Goal: Task Accomplishment & Management: Manage account settings

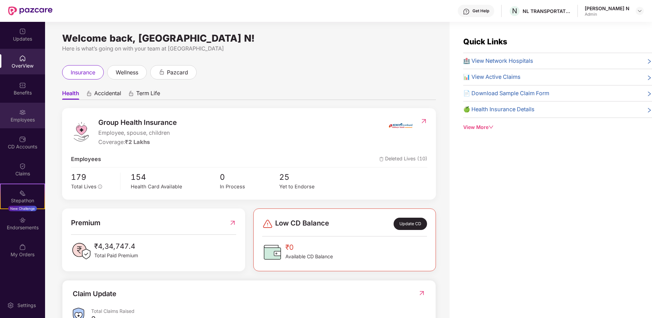
click at [27, 120] on div "Employees" at bounding box center [22, 119] width 45 height 7
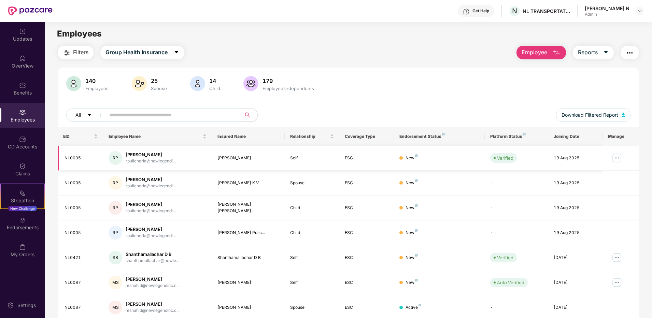
click at [520, 155] on img at bounding box center [616, 158] width 11 height 11
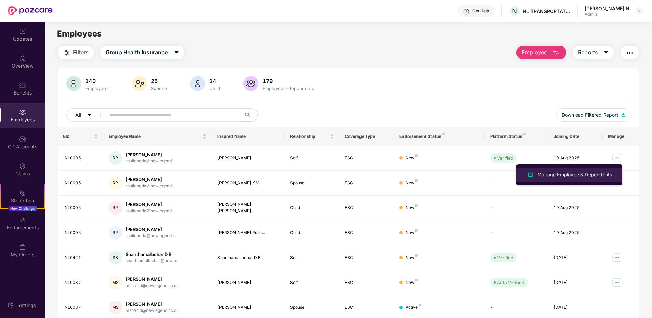
click at [520, 174] on div "Manage Employee & Dependents" at bounding box center [574, 175] width 77 height 8
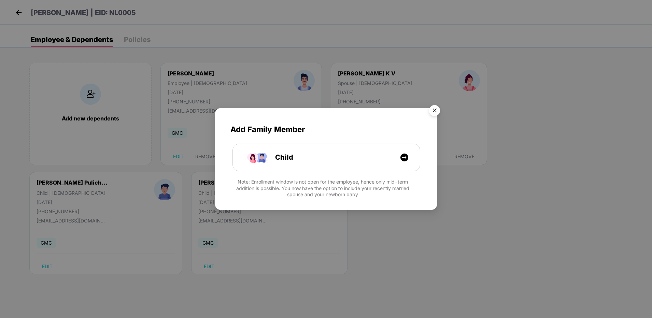
click at [435, 107] on img "Close" at bounding box center [434, 111] width 19 height 19
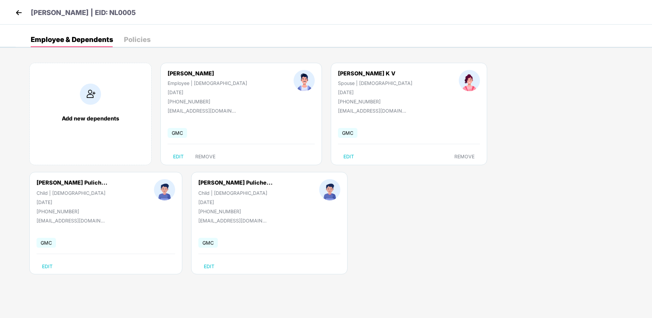
click at [16, 11] on img at bounding box center [19, 13] width 10 height 10
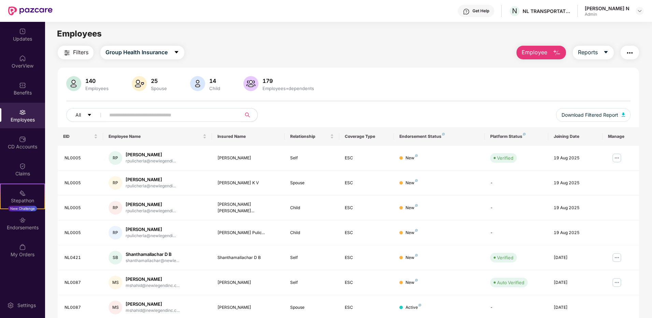
click at [152, 115] on input "text" at bounding box center [170, 115] width 122 height 10
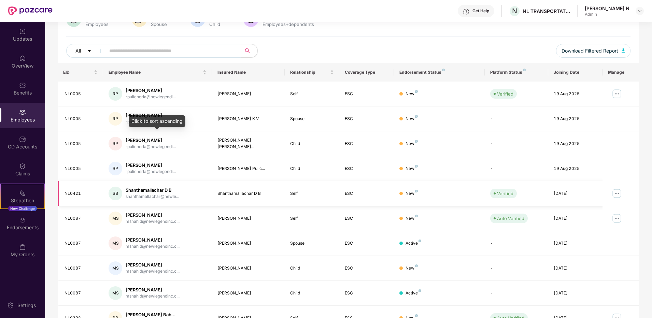
scroll to position [101, 0]
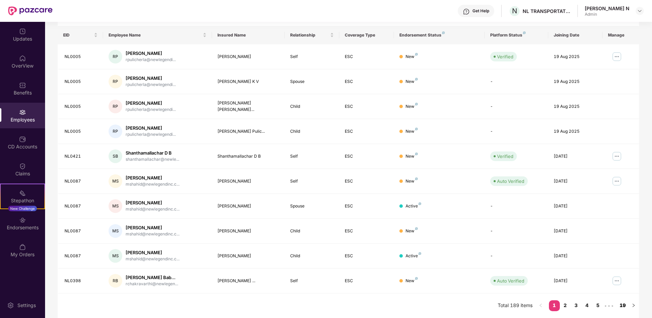
click at [520, 303] on link "19" at bounding box center [622, 305] width 11 height 10
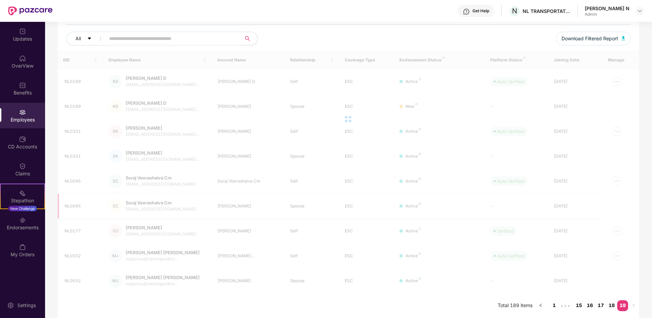
scroll to position [76, 0]
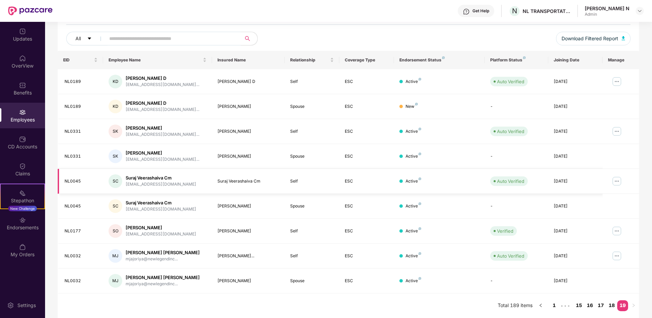
click at [520, 181] on img at bounding box center [616, 181] width 11 height 11
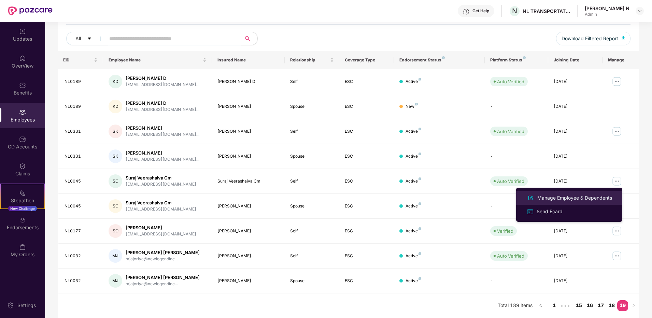
click at [520, 198] on div "Manage Employee & Dependents" at bounding box center [574, 198] width 77 height 8
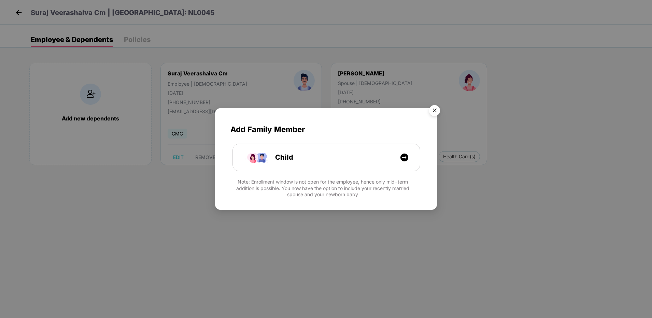
click at [436, 109] on img "Close" at bounding box center [434, 111] width 19 height 19
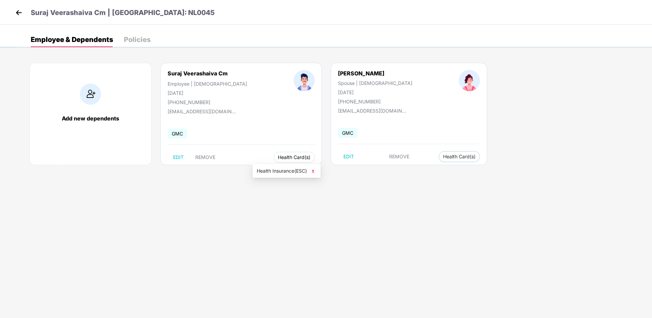
click at [278, 159] on span "Health Card(s)" at bounding box center [294, 157] width 32 height 3
click at [282, 172] on span "Health Insurance(ESC)" at bounding box center [287, 171] width 60 height 8
click at [18, 13] on img at bounding box center [19, 13] width 10 height 10
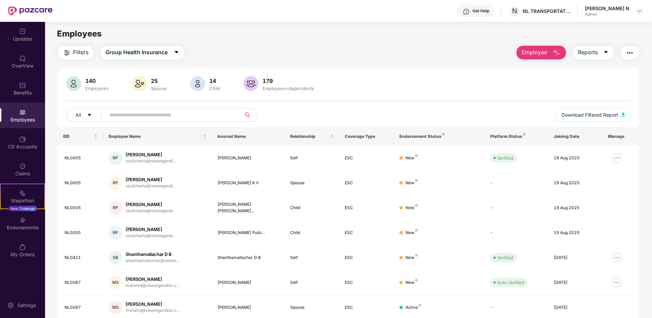
click at [157, 113] on input "text" at bounding box center [170, 115] width 122 height 10
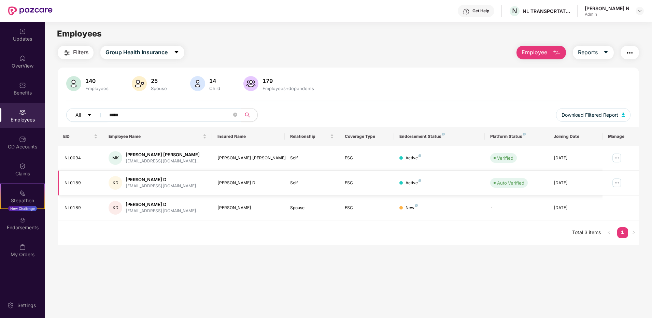
type input "*****"
click at [520, 180] on img at bounding box center [616, 182] width 11 height 11
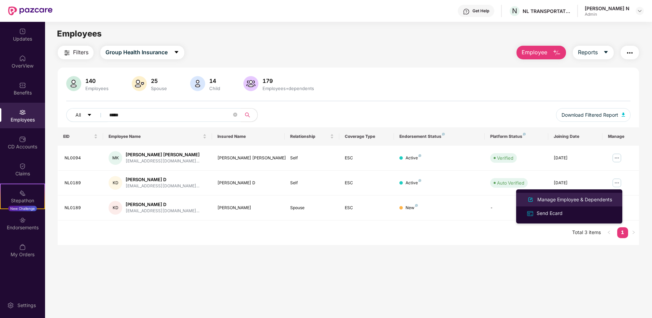
click at [520, 200] on div "Manage Employee & Dependents" at bounding box center [574, 200] width 77 height 8
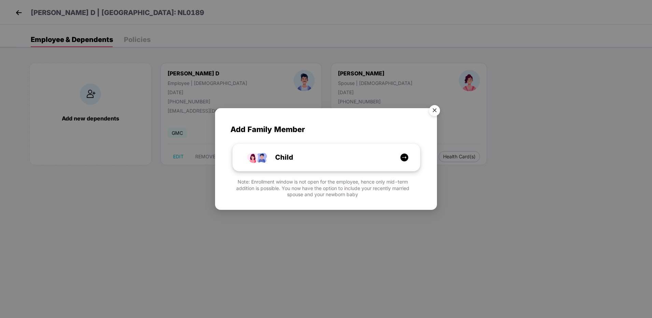
click at [313, 150] on div "Child" at bounding box center [326, 157] width 187 height 27
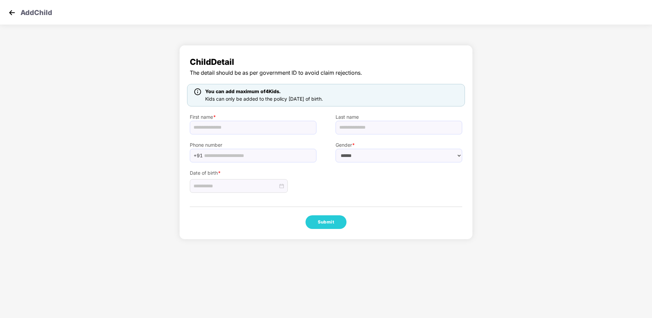
click at [8, 12] on img at bounding box center [12, 13] width 10 height 10
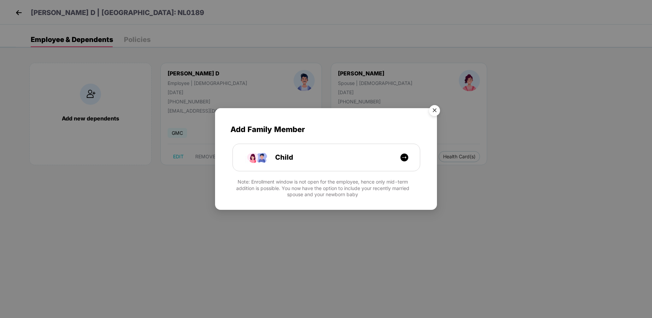
click at [432, 110] on img "Close" at bounding box center [434, 111] width 19 height 19
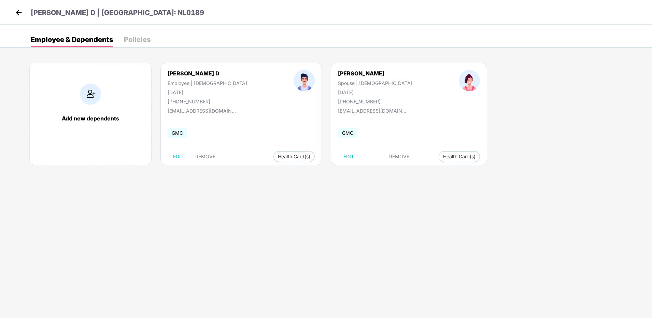
click at [520, 111] on div "Add new dependents Kevin Andry D Employee | Male 23 Aug 1992 +919738329193 kand…" at bounding box center [334, 118] width 636 height 130
click at [520, 100] on div "Add new dependents Kevin Andry D Employee | Male 23 Aug 1992 +919738329193 kand…" at bounding box center [334, 118] width 636 height 130
click at [443, 155] on span "Health Card(s)" at bounding box center [459, 156] width 32 height 3
click at [443, 156] on span "Health Card(s)" at bounding box center [459, 156] width 32 height 3
click at [405, 170] on span "Health Insurance(ESC)" at bounding box center [410, 171] width 60 height 8
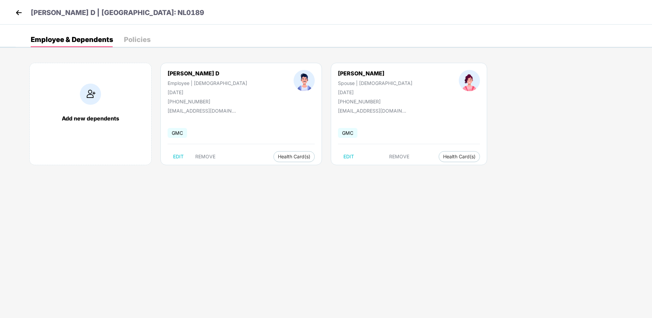
click at [20, 12] on img at bounding box center [19, 13] width 10 height 10
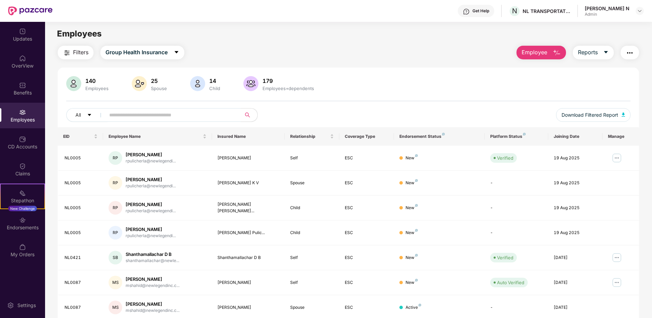
click at [29, 114] on div "Employees" at bounding box center [22, 116] width 45 height 26
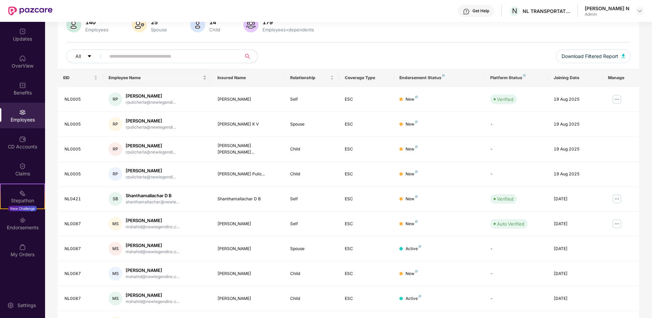
scroll to position [68, 0]
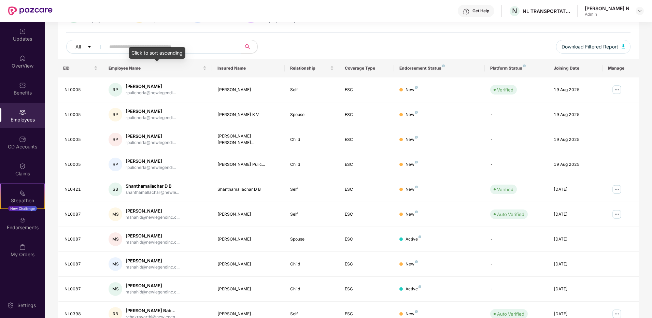
click at [174, 48] on div "Click to sort ascending" at bounding box center [157, 53] width 57 height 12
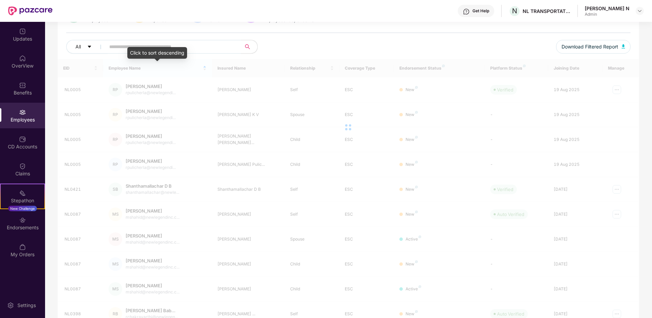
click at [181, 40] on span at bounding box center [171, 47] width 140 height 14
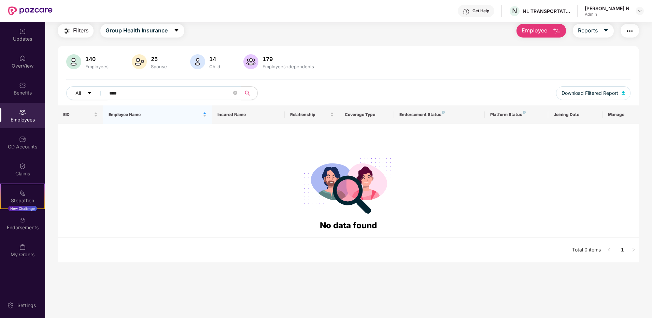
scroll to position [22, 0]
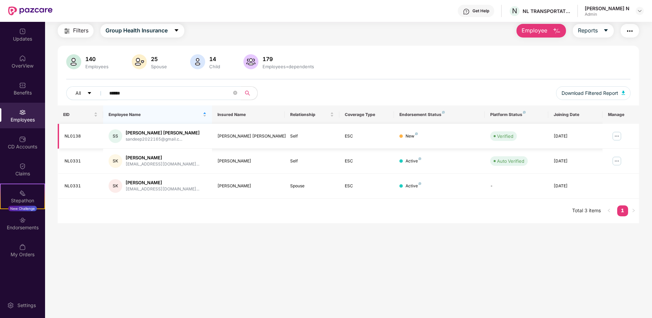
type input "******"
click at [616, 136] on img at bounding box center [616, 136] width 11 height 11
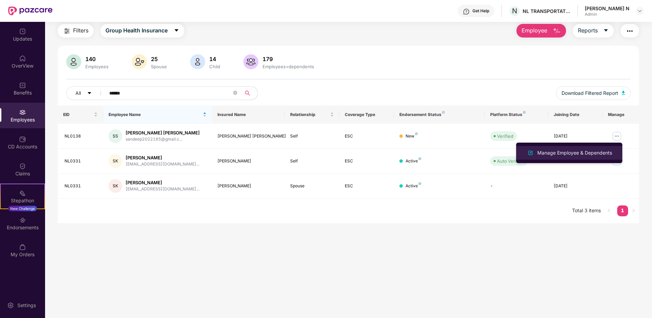
click at [569, 152] on div "Manage Employee & Dependents" at bounding box center [574, 153] width 77 height 8
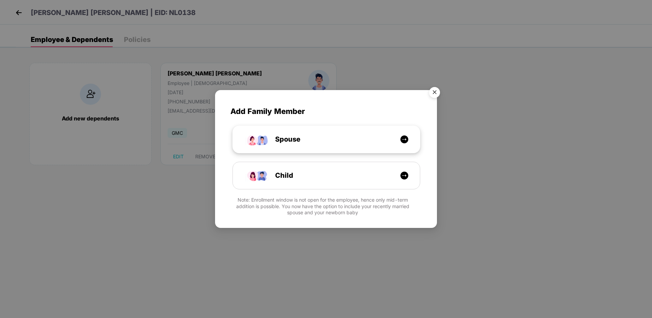
click at [328, 141] on div "Spouse" at bounding box center [330, 139] width 140 height 11
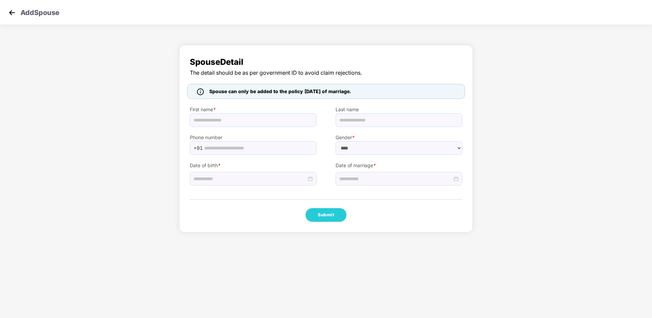
select select "******"
click at [35, 11] on p "Add Spouse" at bounding box center [39, 12] width 39 height 8
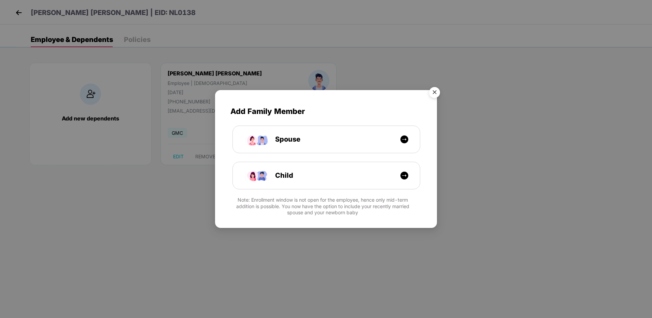
click at [436, 91] on img "Close" at bounding box center [434, 93] width 19 height 19
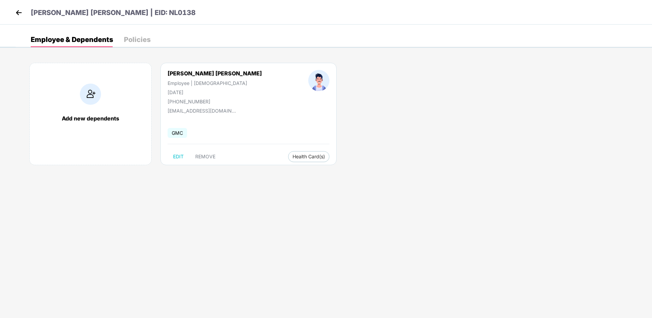
click at [17, 9] on img at bounding box center [19, 13] width 10 height 10
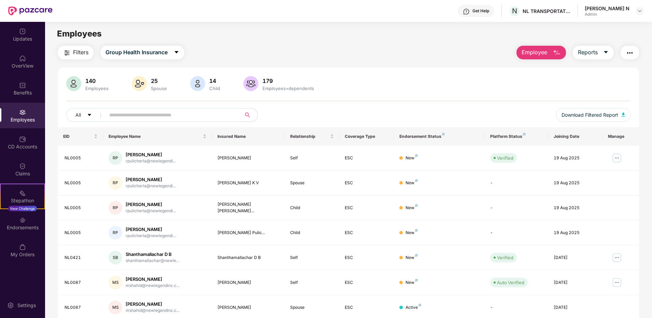
click at [34, 7] on img at bounding box center [30, 10] width 44 height 9
click at [194, 109] on span at bounding box center [171, 115] width 140 height 14
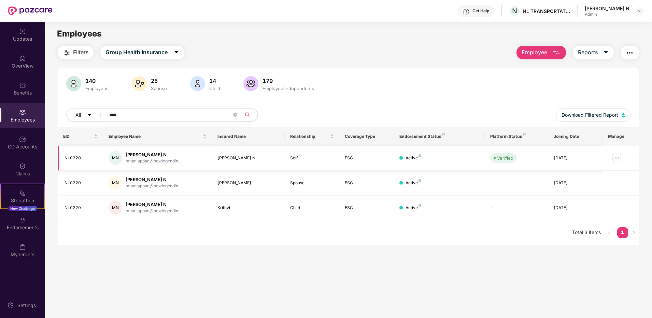
type input "****"
click at [615, 157] on img at bounding box center [616, 158] width 11 height 11
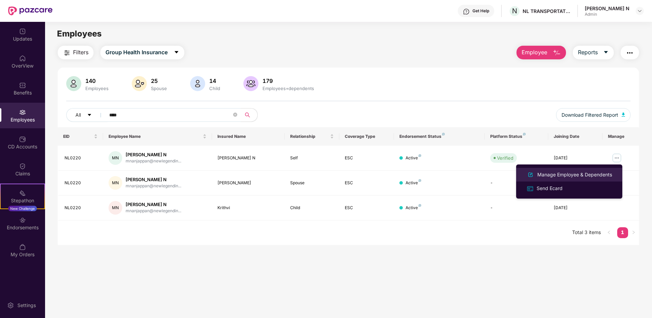
click at [575, 174] on div "Manage Employee & Dependents" at bounding box center [574, 175] width 77 height 8
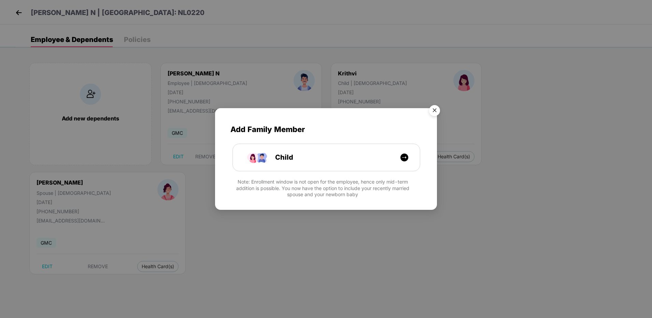
click at [436, 107] on img "Close" at bounding box center [434, 111] width 19 height 19
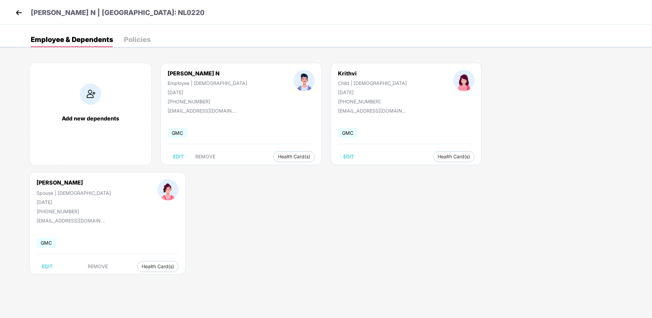
click at [138, 40] on div "Policies" at bounding box center [137, 39] width 27 height 7
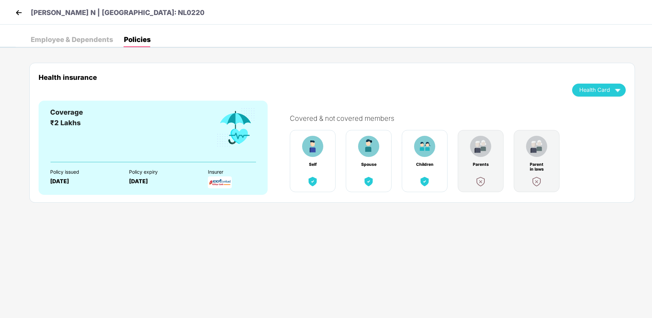
click at [106, 40] on div "Employee & Dependents" at bounding box center [72, 39] width 82 height 7
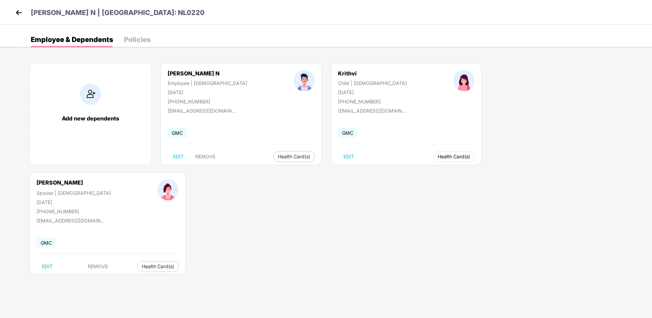
click at [437, 158] on span "Health Card(s)" at bounding box center [453, 156] width 32 height 3
click at [398, 169] on span "Health Insurance(ESC)" at bounding box center [398, 171] width 60 height 8
click at [174, 265] on span "Health Card(s)" at bounding box center [158, 266] width 32 height 3
click at [542, 170] on span "Health Insurance(ESC)" at bounding box center [552, 171] width 60 height 8
click at [13, 10] on div "[PERSON_NAME] N | [GEOGRAPHIC_DATA]: NL0220" at bounding box center [326, 12] width 652 height 25
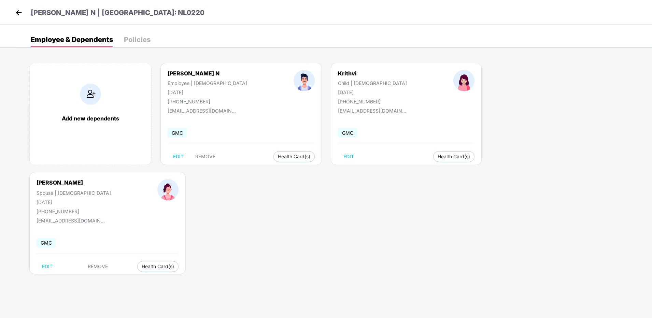
click at [19, 12] on img at bounding box center [19, 13] width 10 height 10
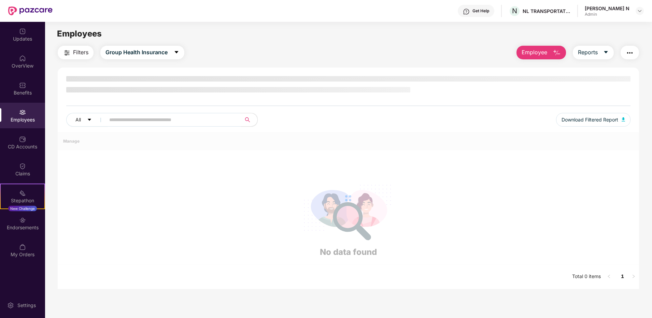
click at [47, 11] on img at bounding box center [30, 10] width 44 height 9
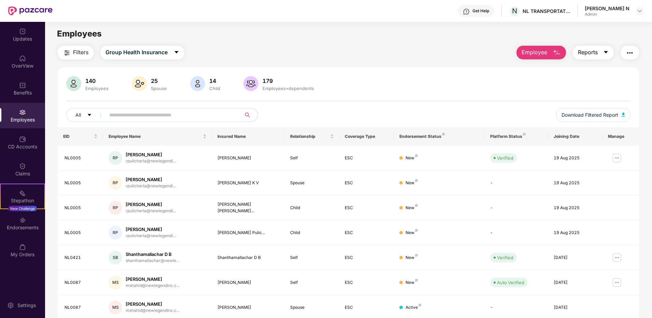
click at [598, 51] on button "Reports" at bounding box center [593, 53] width 41 height 14
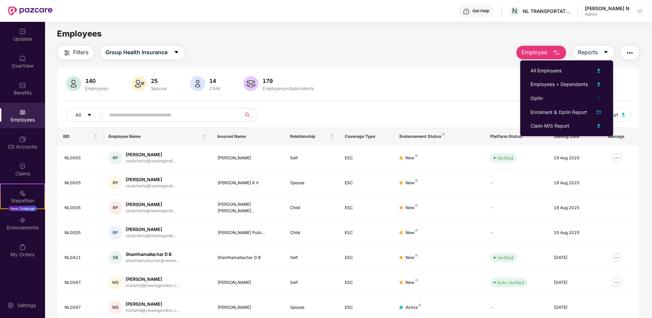
click at [377, 71] on div "140 Employees 25 Spouse 14 Child 179 Employees+dependents All Download Filtered…" at bounding box center [348, 244] width 581 height 352
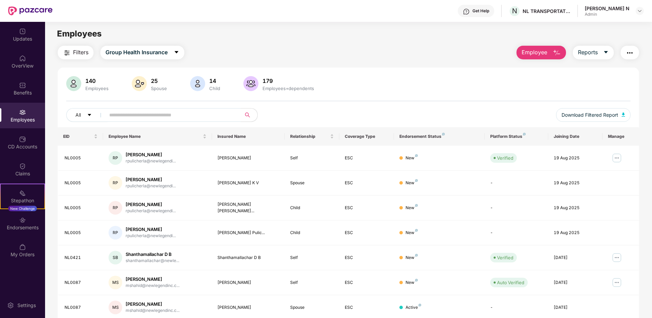
click at [627, 52] on img "button" at bounding box center [629, 53] width 8 height 8
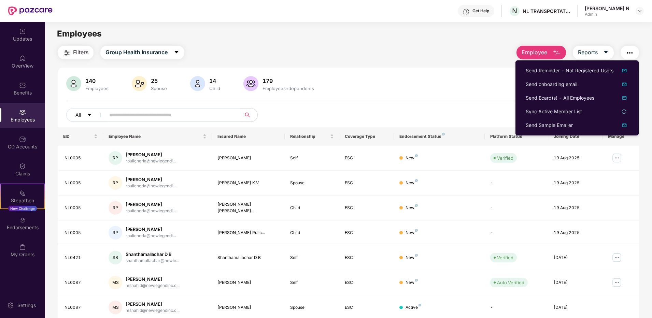
click at [351, 93] on div "140 Employees 25 Spouse 14 Child 179 Employees+dependents All Download Filtered…" at bounding box center [348, 101] width 581 height 51
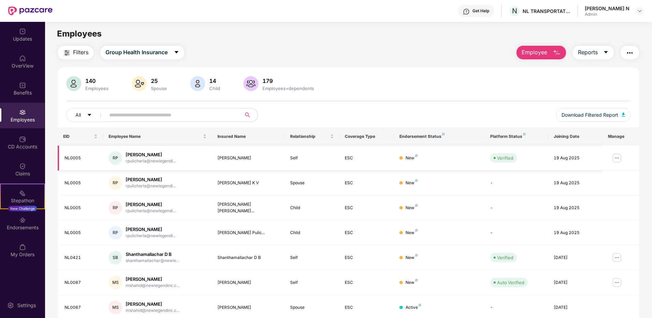
click at [615, 156] on img at bounding box center [616, 158] width 11 height 11
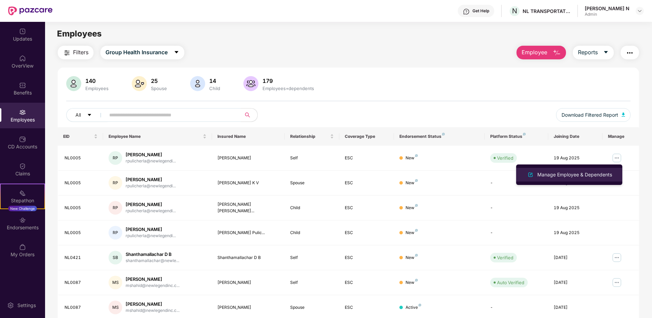
click at [578, 174] on div "Manage Employee & Dependents" at bounding box center [574, 175] width 77 height 8
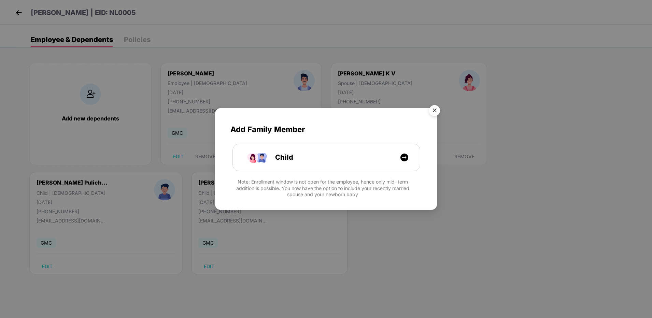
click at [434, 110] on img "Close" at bounding box center [434, 111] width 19 height 19
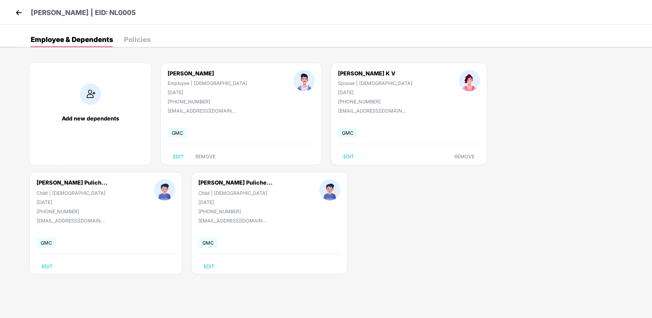
click at [16, 12] on img at bounding box center [19, 13] width 10 height 10
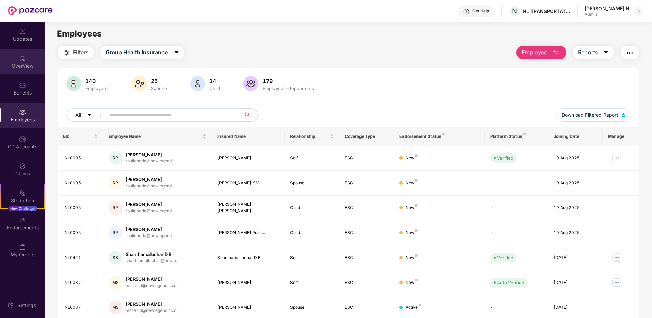
click at [28, 59] on div "OverView" at bounding box center [22, 62] width 45 height 26
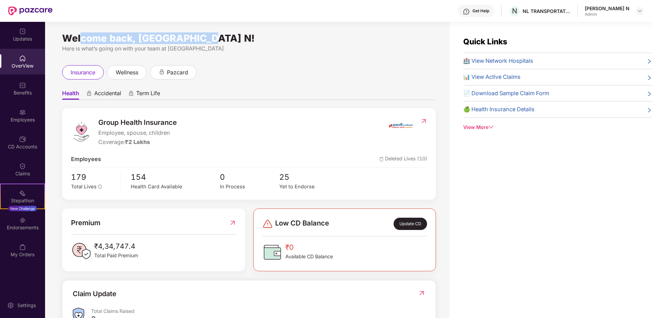
drag, startPoint x: 81, startPoint y: 39, endPoint x: 211, endPoint y: 40, distance: 129.7
click at [211, 40] on div "Welcome back, [GEOGRAPHIC_DATA] N!" at bounding box center [249, 37] width 374 height 5
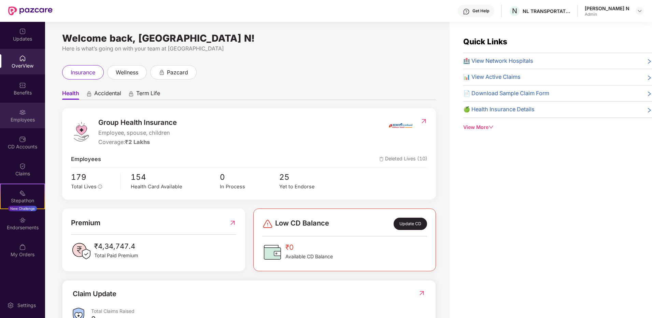
click at [30, 120] on div "Employees" at bounding box center [22, 119] width 45 height 7
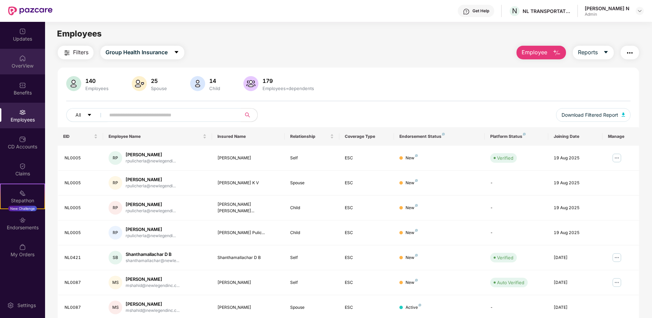
click at [26, 63] on div "OverView" at bounding box center [22, 65] width 45 height 7
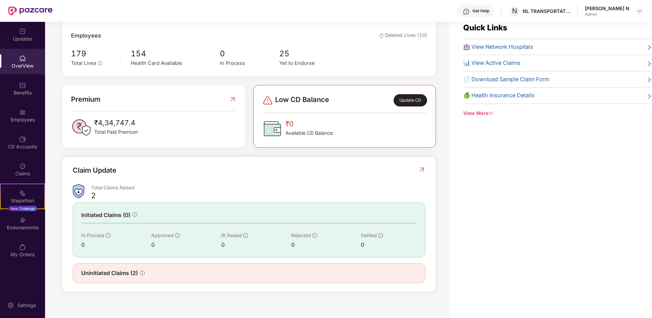
scroll to position [22, 0]
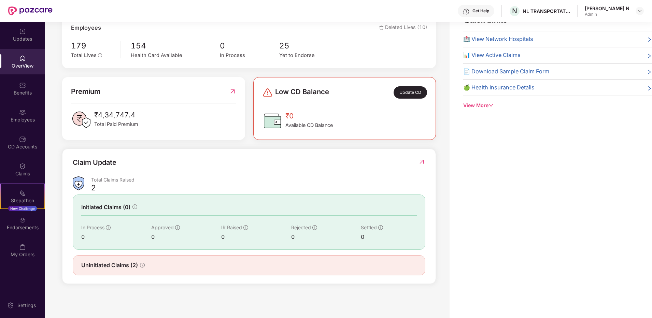
click at [121, 264] on span "Uninitiated Claims (2)" at bounding box center [109, 265] width 57 height 9
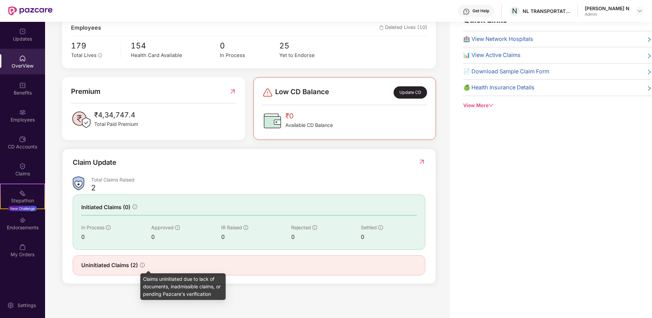
click at [142, 267] on icon "info-circle" at bounding box center [142, 265] width 5 height 5
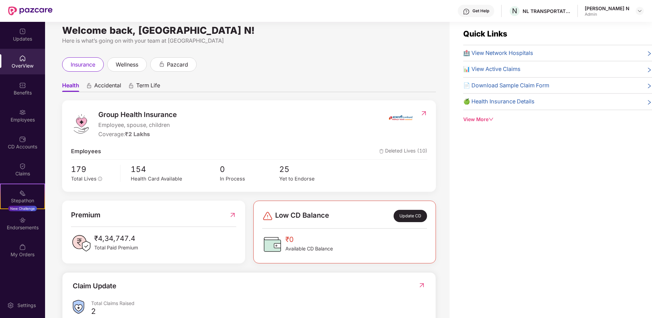
scroll to position [0, 0]
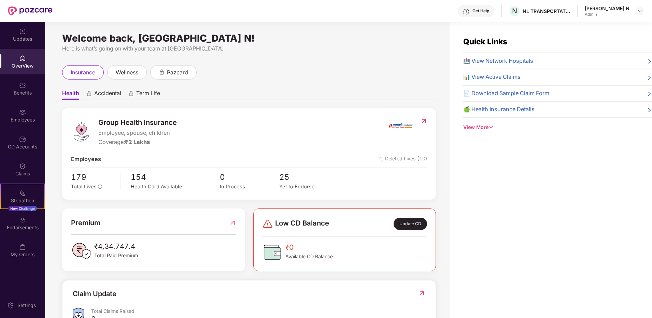
click at [494, 77] on span "📊 View Active Claims" at bounding box center [491, 77] width 57 height 9
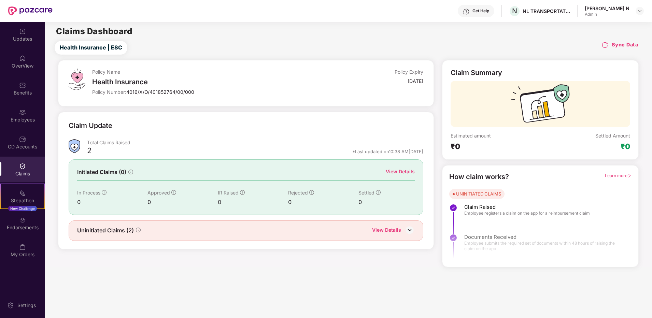
click at [410, 228] on img at bounding box center [409, 230] width 10 height 10
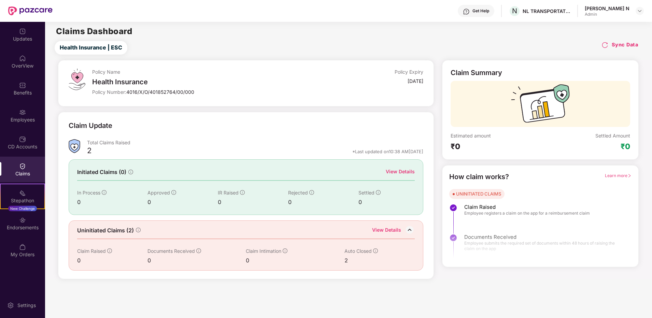
click at [617, 172] on div "Learn more" at bounding box center [618, 177] width 27 height 11
click at [617, 176] on span "Learn more" at bounding box center [618, 175] width 27 height 5
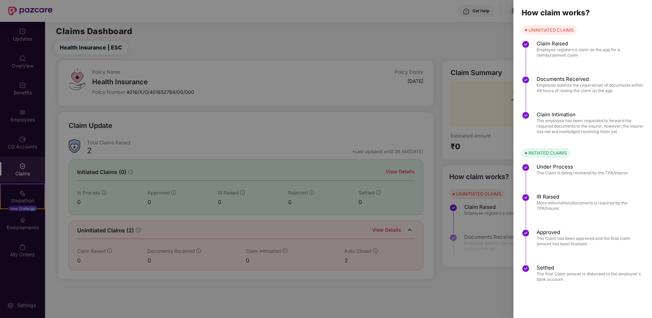
click at [480, 33] on div at bounding box center [326, 159] width 652 height 318
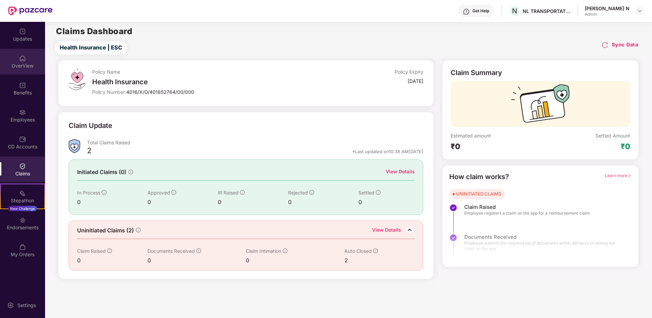
click at [29, 67] on div "OverView" at bounding box center [22, 65] width 45 height 7
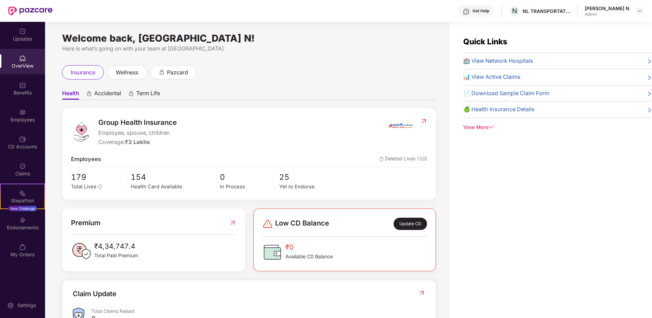
click at [270, 58] on div "Welcome back, [GEOGRAPHIC_DATA] N! Here is what’s going on with your team at Pa…" at bounding box center [247, 174] width 404 height 304
click at [478, 127] on div "View More" at bounding box center [557, 128] width 189 height 8
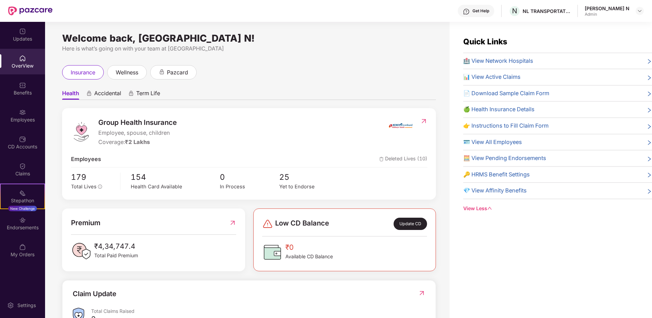
click at [515, 108] on span "🍏 Health Insurance Details" at bounding box center [498, 109] width 71 height 9
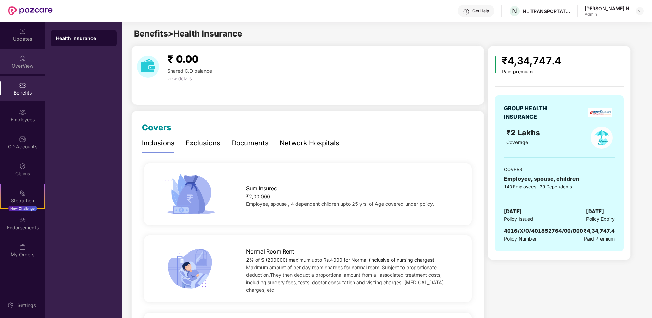
click at [24, 63] on div "OverView" at bounding box center [22, 65] width 45 height 7
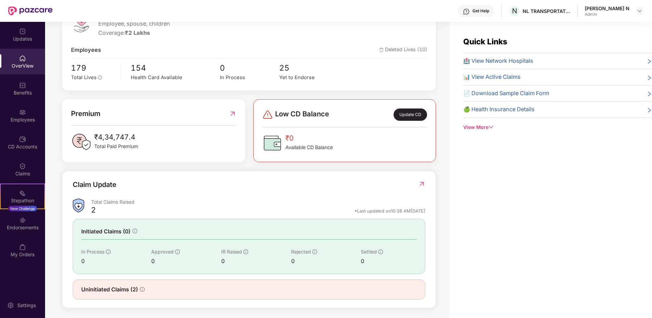
scroll to position [112, 0]
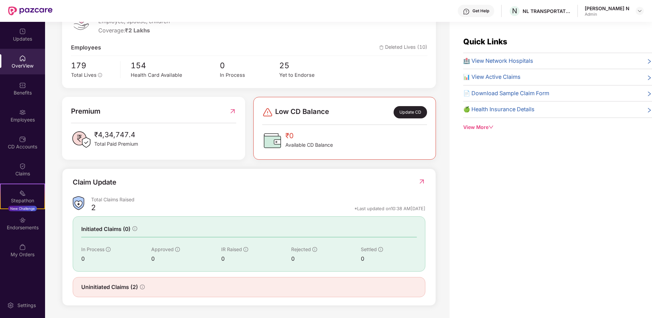
click at [483, 126] on div "View More" at bounding box center [557, 128] width 189 height 8
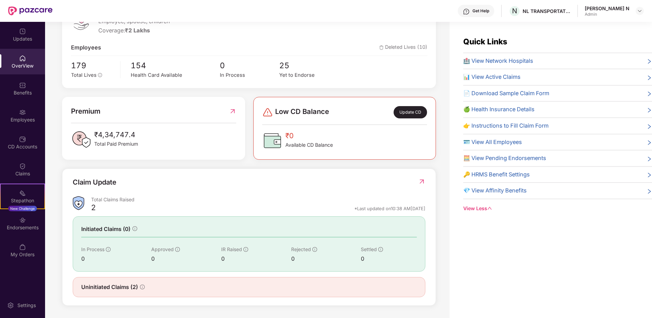
click at [524, 159] on span "🧮 View Pending Endorsements" at bounding box center [504, 158] width 83 height 9
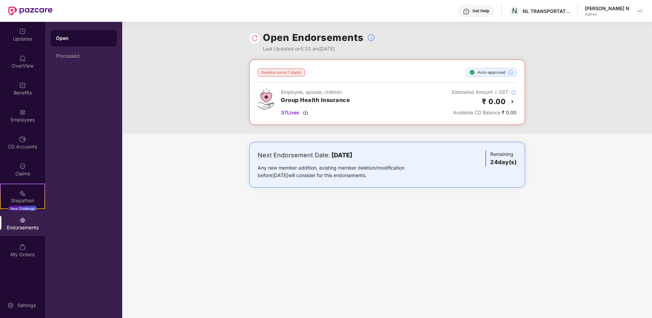
click at [256, 40] on img at bounding box center [254, 38] width 7 height 7
click at [394, 246] on div "Open Endorsements Last Updated on 4:07 pm[DATE] Overdue since 7 day(s) Auto-app…" at bounding box center [387, 170] width 530 height 296
click at [18, 58] on div "OverView" at bounding box center [22, 62] width 45 height 26
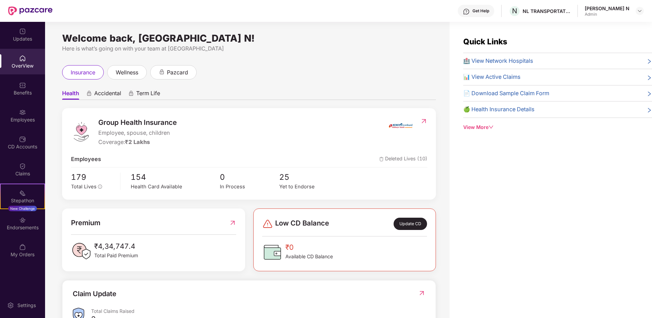
click at [300, 67] on div "insurance wellness pazcard" at bounding box center [249, 72] width 374 height 14
click at [26, 122] on div "Employees" at bounding box center [22, 119] width 45 height 7
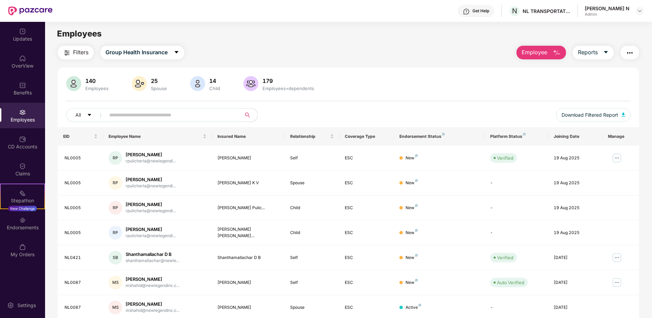
click at [140, 115] on input "text" at bounding box center [170, 115] width 122 height 10
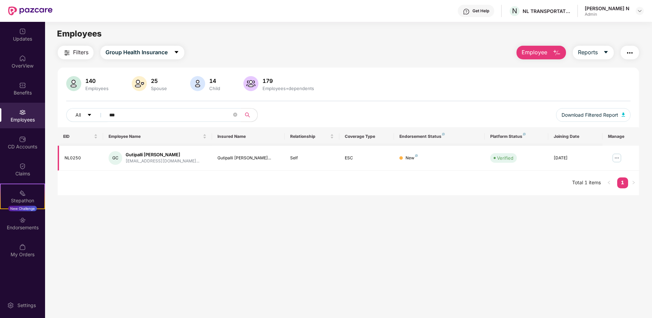
type input "***"
click at [615, 158] on img at bounding box center [616, 158] width 11 height 11
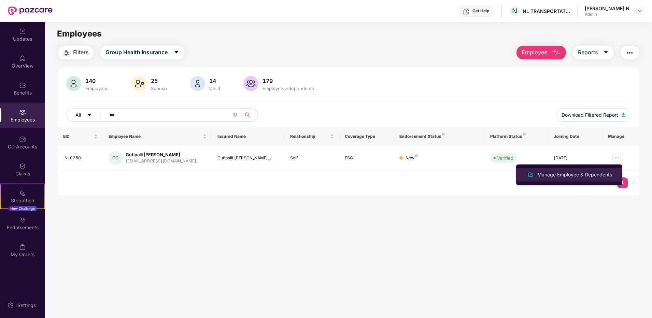
click at [577, 173] on div "Manage Employee & Dependents" at bounding box center [574, 175] width 77 height 8
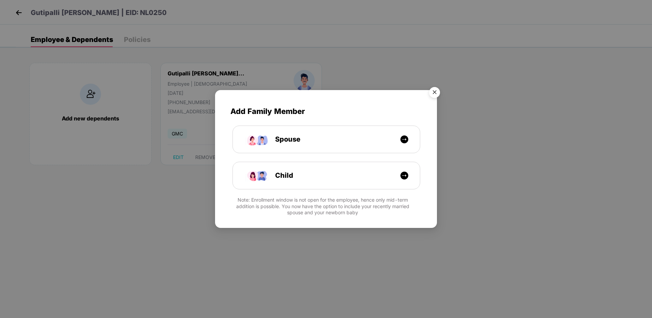
click at [431, 95] on img "Close" at bounding box center [434, 93] width 19 height 19
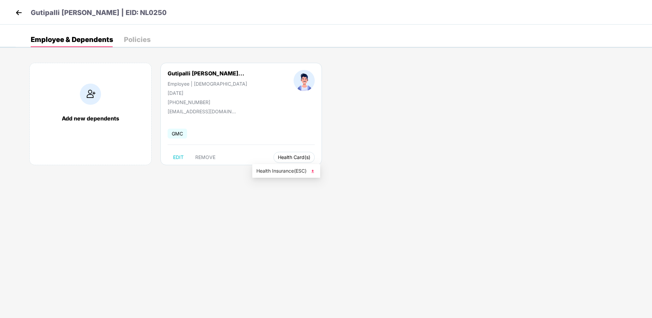
click at [278, 159] on span "Health Card(s)" at bounding box center [294, 157] width 32 height 3
click at [277, 168] on span "Health Insurance(ESC)" at bounding box center [286, 171] width 60 height 8
click at [20, 13] on img at bounding box center [19, 13] width 10 height 10
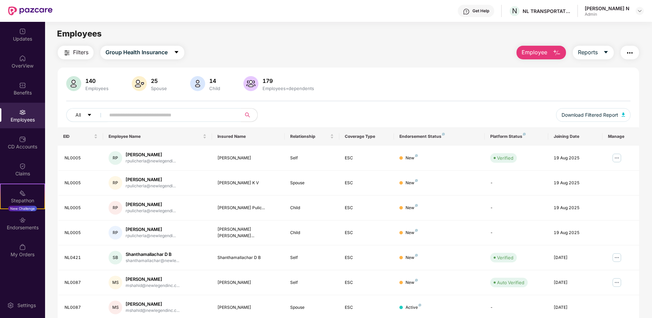
click at [143, 116] on input "text" at bounding box center [170, 115] width 122 height 10
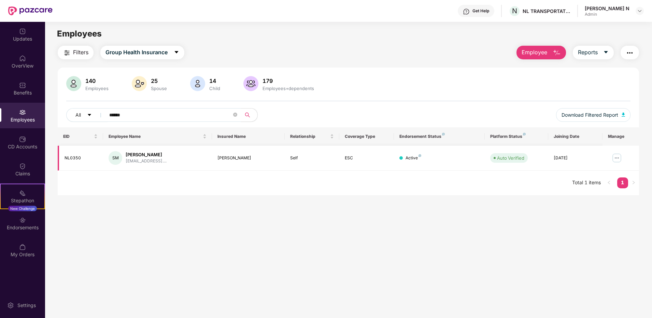
type input "******"
click at [613, 157] on img at bounding box center [616, 158] width 11 height 11
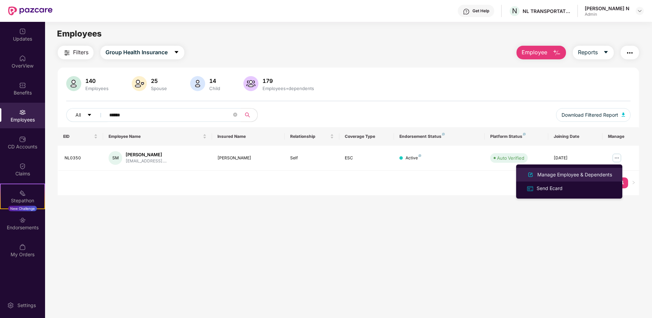
click at [561, 174] on div "Manage Employee & Dependents" at bounding box center [574, 175] width 77 height 8
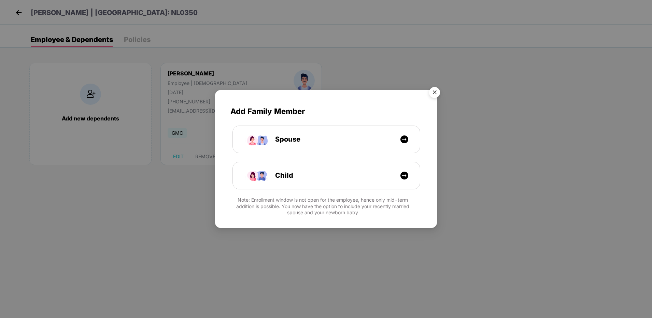
click at [433, 93] on img "Close" at bounding box center [434, 93] width 19 height 19
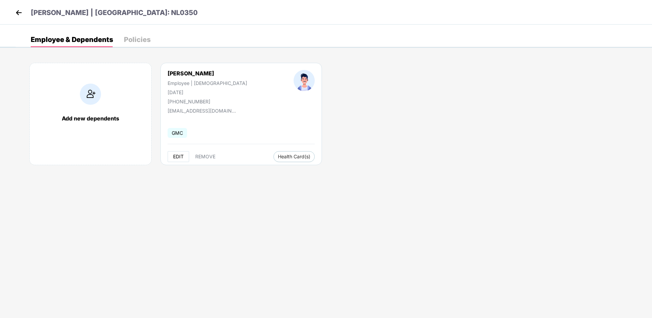
click at [178, 157] on span "EDIT" at bounding box center [178, 156] width 11 height 5
select select "****"
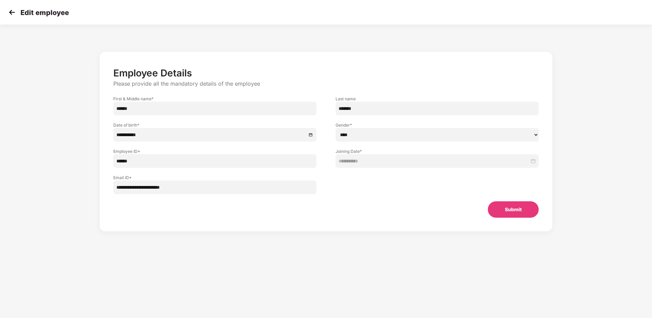
click at [12, 12] on img at bounding box center [12, 12] width 10 height 10
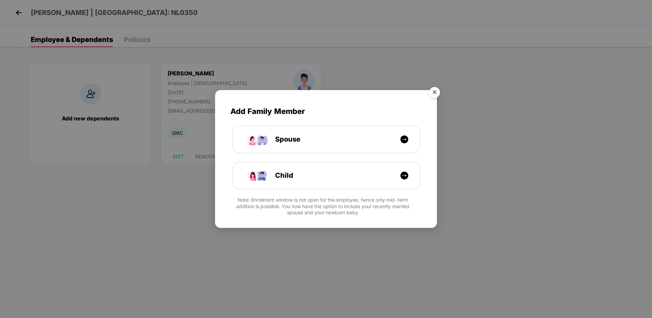
click at [435, 92] on img "Close" at bounding box center [434, 93] width 19 height 19
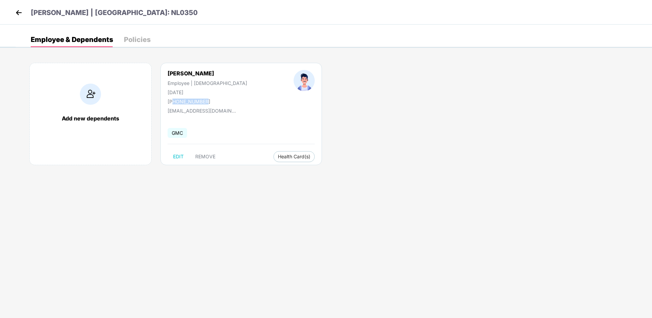
drag, startPoint x: 173, startPoint y: 103, endPoint x: 225, endPoint y: 103, distance: 52.5
click at [225, 103] on div "[PERSON_NAME] | [DEMOGRAPHIC_DATA] [DATE] [PHONE_NUMBER]" at bounding box center [207, 87] width 126 height 34
drag, startPoint x: 225, startPoint y: 103, endPoint x: 300, endPoint y: 126, distance: 78.4
click at [300, 126] on div "Add new dependents [PERSON_NAME] Employee | [DEMOGRAPHIC_DATA] [DATE] [PHONE_NU…" at bounding box center [334, 118] width 636 height 130
click at [176, 156] on span "EDIT" at bounding box center [178, 156] width 11 height 5
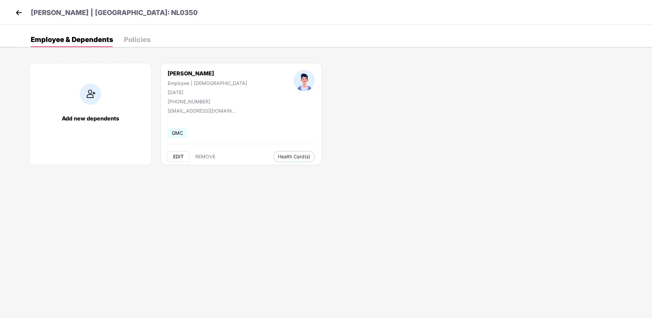
select select "****"
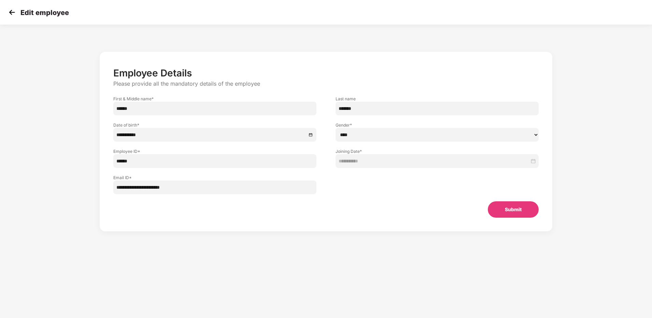
click at [15, 12] on img at bounding box center [12, 12] width 10 height 10
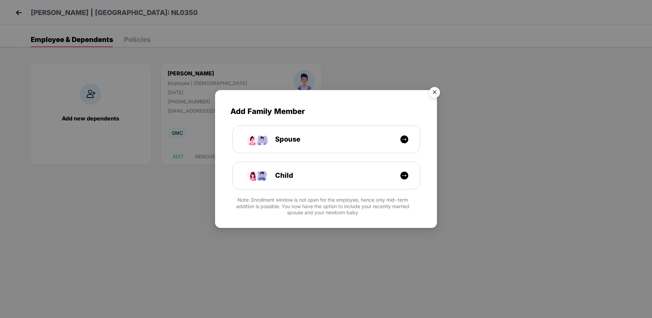
click at [436, 96] on img "Close" at bounding box center [434, 93] width 19 height 19
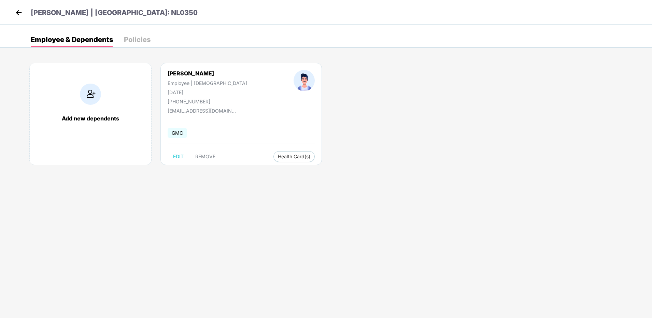
click at [17, 11] on img at bounding box center [19, 13] width 10 height 10
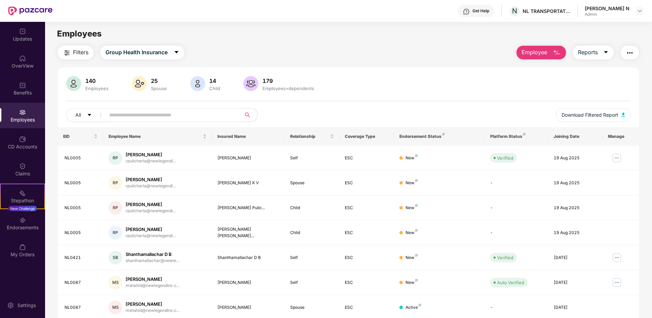
click at [37, 10] on img at bounding box center [30, 10] width 44 height 9
click at [33, 71] on div "OverView" at bounding box center [22, 62] width 45 height 26
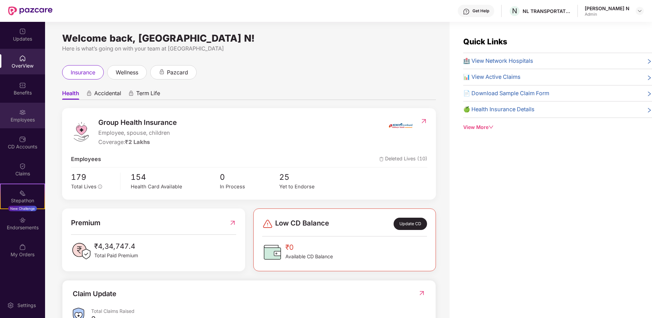
click at [15, 123] on div "Employees" at bounding box center [22, 116] width 45 height 26
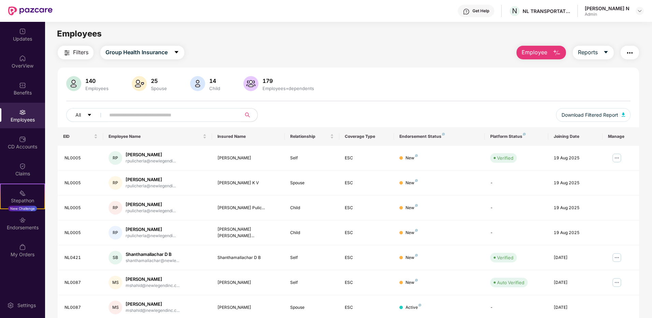
drag, startPoint x: 384, startPoint y: 78, endPoint x: 388, endPoint y: 79, distance: 4.3
click at [385, 78] on div "140 Employees 25 Spouse 14 Child 179 Employees+dependents" at bounding box center [348, 84] width 564 height 16
click at [617, 157] on img at bounding box center [616, 158] width 11 height 11
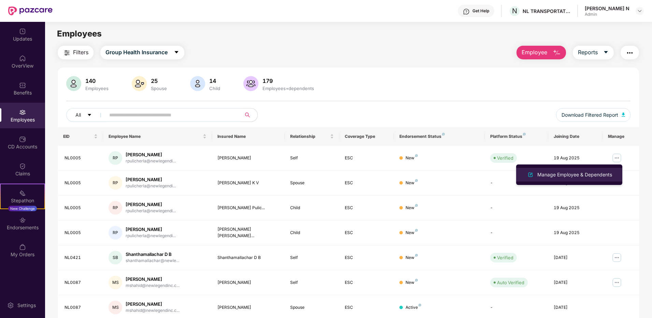
click at [594, 175] on div "Manage Employee & Dependents" at bounding box center [574, 175] width 77 height 8
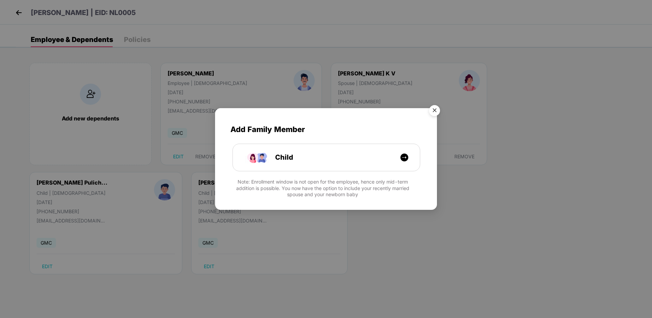
click at [435, 112] on img "Close" at bounding box center [434, 111] width 19 height 19
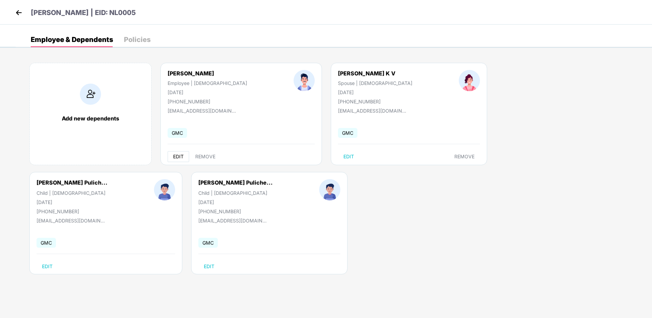
click at [177, 154] on span "EDIT" at bounding box center [178, 156] width 11 height 5
select select "****"
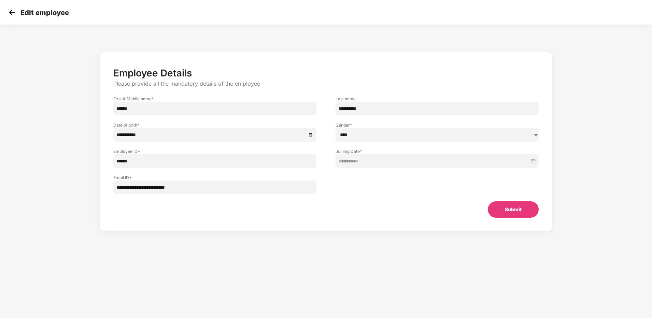
click at [12, 14] on img at bounding box center [12, 12] width 10 height 10
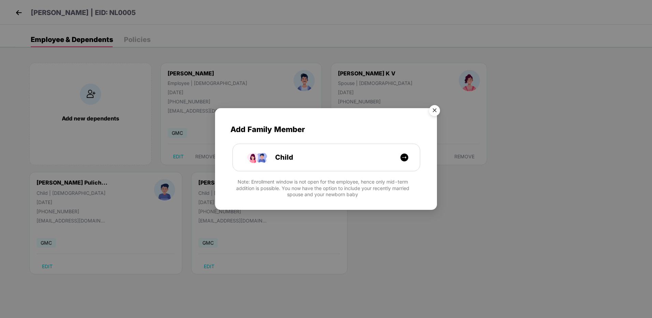
click at [435, 110] on img "Close" at bounding box center [434, 111] width 19 height 19
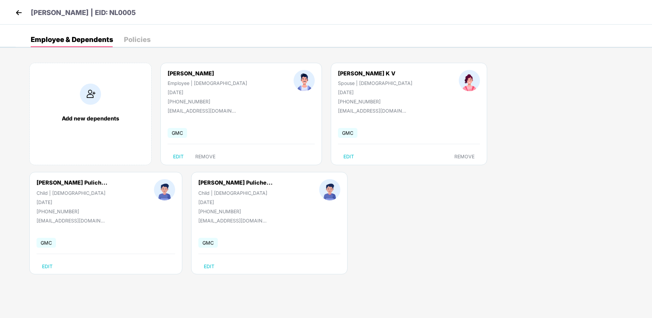
click at [17, 12] on img at bounding box center [19, 13] width 10 height 10
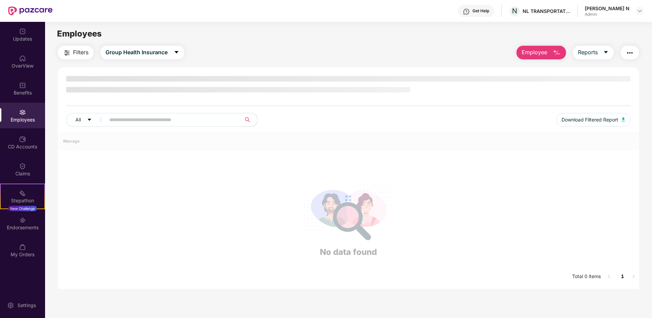
click at [42, 11] on img at bounding box center [30, 10] width 44 height 9
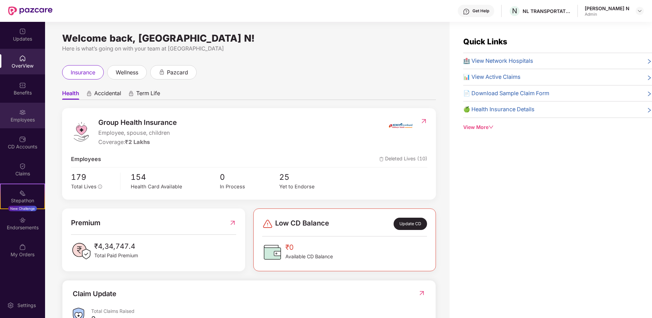
click at [23, 115] on img at bounding box center [22, 112] width 7 height 7
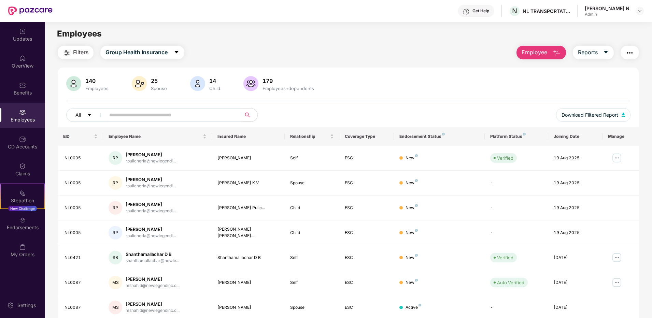
click at [167, 117] on input "text" at bounding box center [170, 115] width 122 height 10
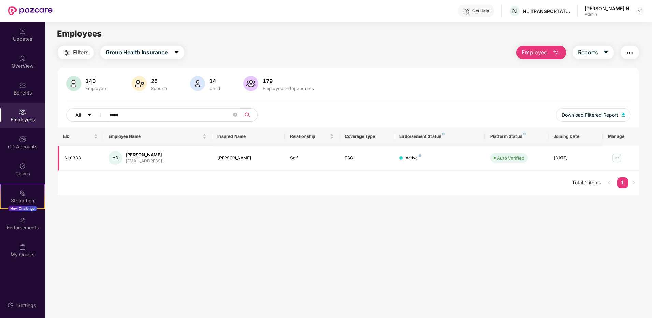
type input "*****"
click at [617, 159] on img at bounding box center [616, 158] width 11 height 11
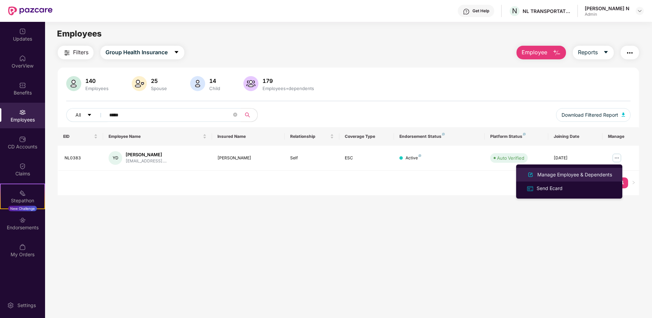
click at [571, 173] on div "Manage Employee & Dependents" at bounding box center [574, 175] width 77 height 8
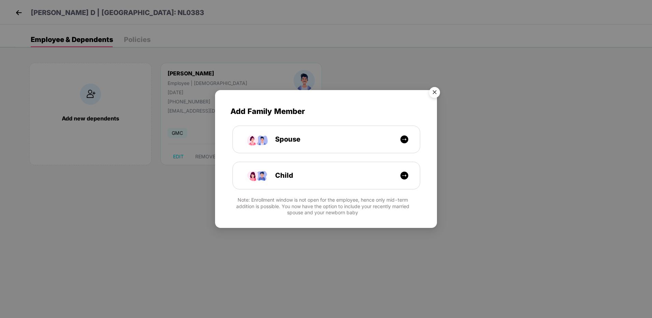
click at [433, 93] on img "Close" at bounding box center [434, 93] width 19 height 19
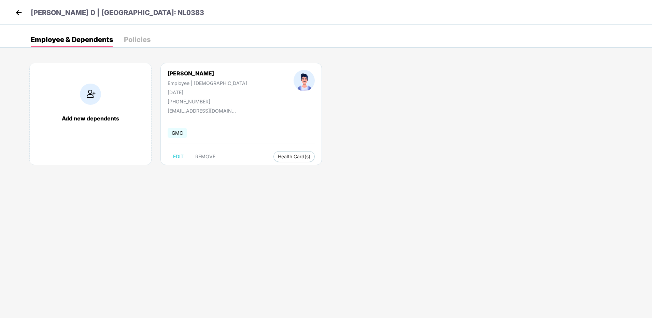
click at [17, 12] on img at bounding box center [19, 13] width 10 height 10
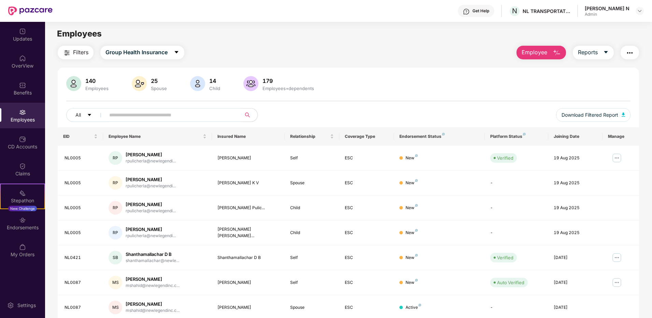
click at [538, 53] on span "Employee" at bounding box center [534, 52] width 26 height 9
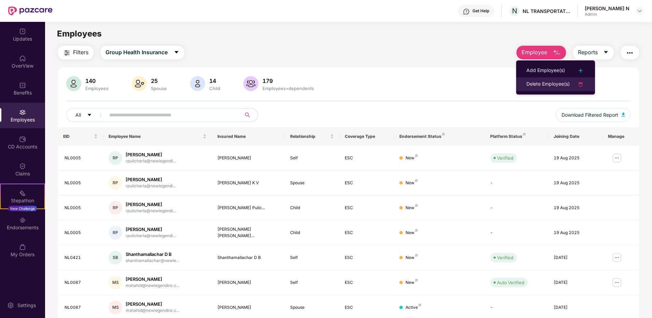
click at [534, 83] on div "Delete Employee(s)" at bounding box center [547, 84] width 43 height 8
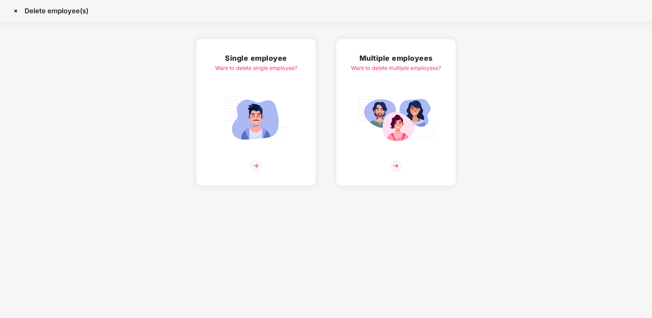
click at [268, 124] on img at bounding box center [256, 119] width 76 height 53
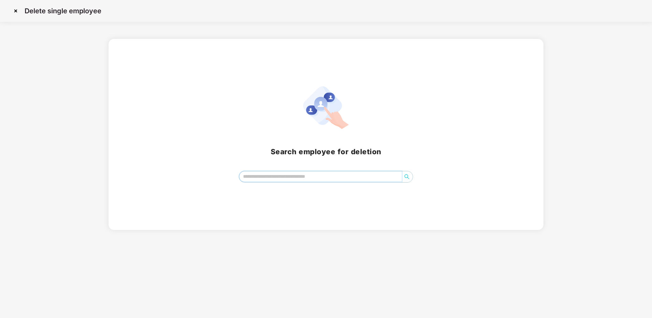
click at [306, 178] on input "search" at bounding box center [320, 176] width 163 height 10
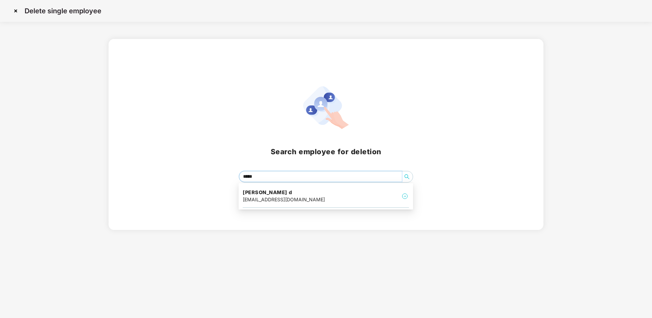
type input "******"
click at [287, 197] on div "yogeeshreddy120@gmail.com" at bounding box center [284, 200] width 82 height 8
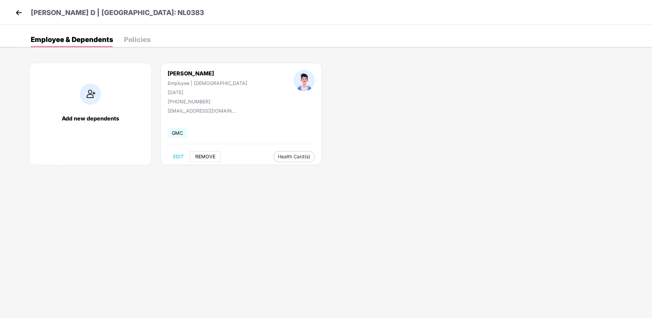
click at [210, 156] on span "REMOVE" at bounding box center [205, 156] width 20 height 5
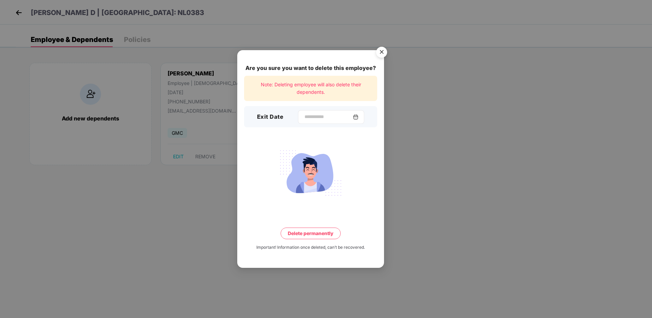
click at [358, 115] on img at bounding box center [355, 116] width 5 height 5
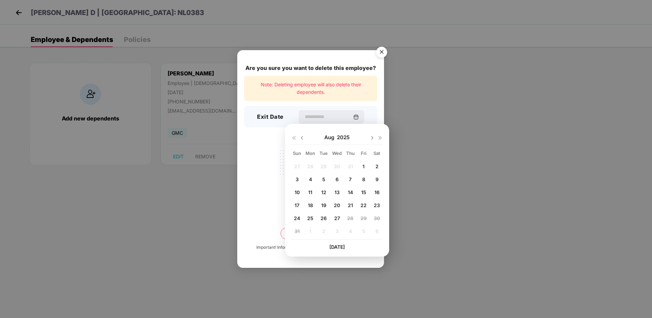
click at [361, 205] on span "22" at bounding box center [363, 205] width 6 height 6
type input "**********"
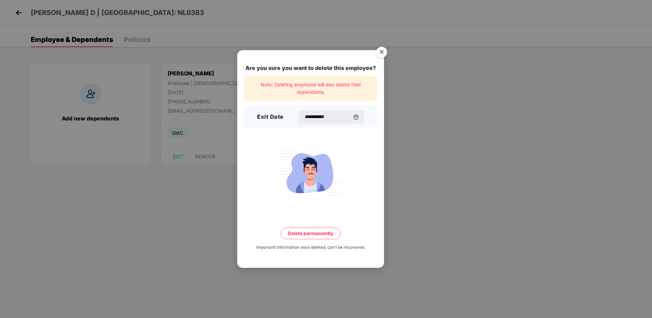
click at [317, 234] on button "Delete permanently" at bounding box center [310, 234] width 60 height 12
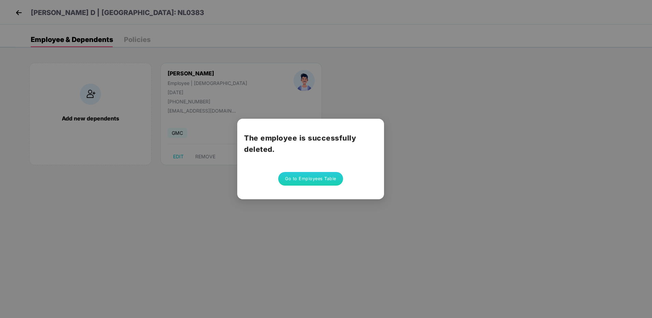
click at [321, 178] on button "Go to Employees Table" at bounding box center [310, 179] width 65 height 14
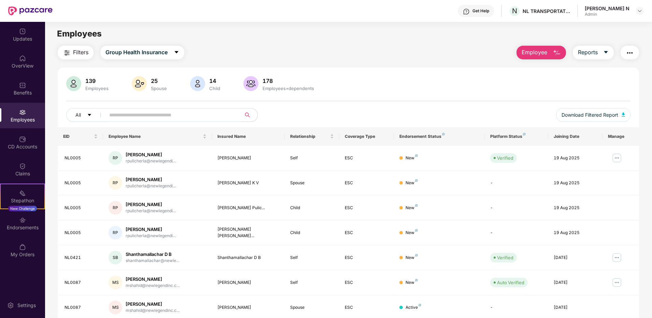
click at [532, 55] on span "Employee" at bounding box center [534, 52] width 26 height 9
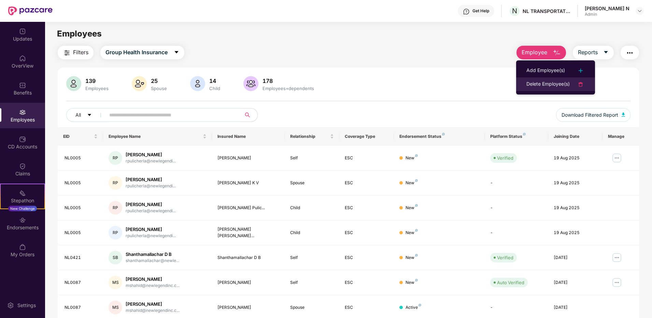
click at [533, 85] on div "Delete Employee(s)" at bounding box center [547, 84] width 43 height 8
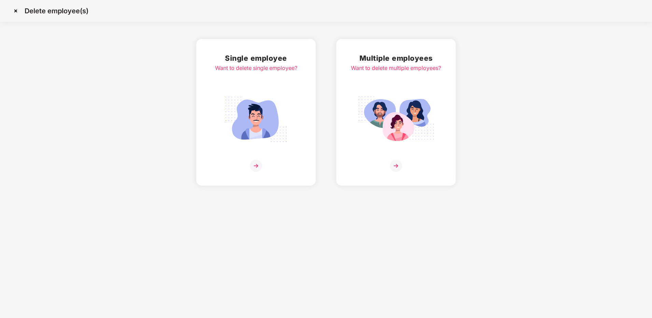
click at [254, 163] on img at bounding box center [256, 166] width 12 height 12
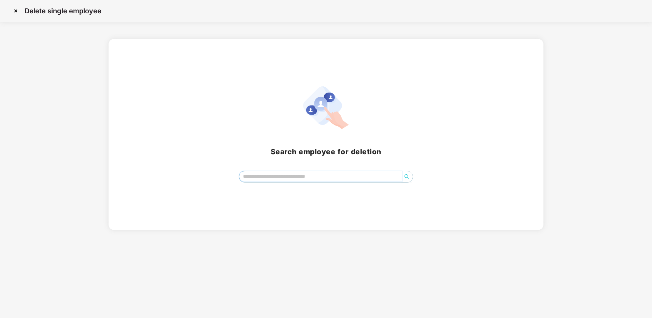
click at [368, 174] on input "search" at bounding box center [320, 176] width 163 height 10
paste input "**********"
type input "*"
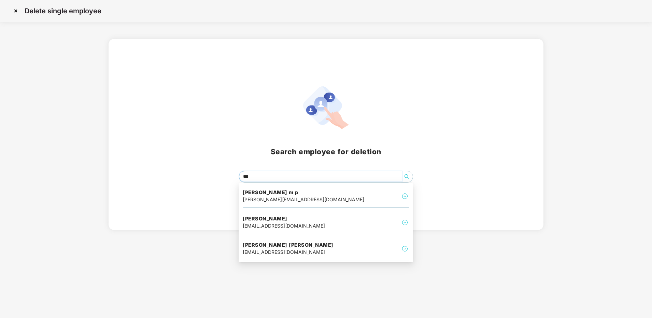
type input "****"
click at [337, 246] on div "Prathamesh vijay Sahastrabuddhe pvijay@newlegendinc.com" at bounding box center [326, 248] width 166 height 23
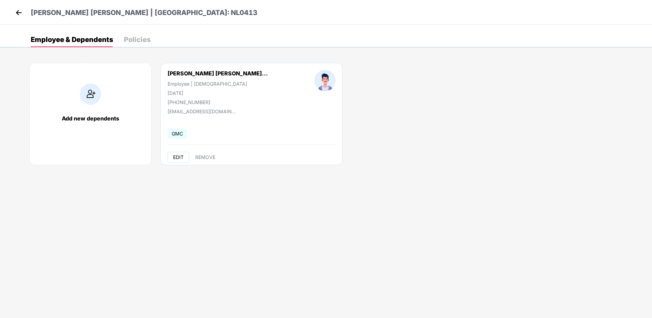
click at [174, 155] on span "EDIT" at bounding box center [178, 157] width 11 height 5
select select "****"
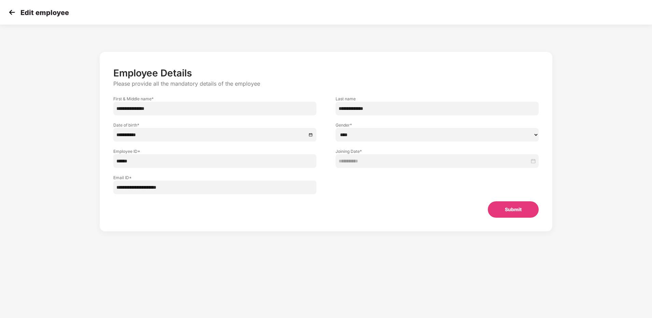
click at [10, 10] on img at bounding box center [12, 12] width 10 height 10
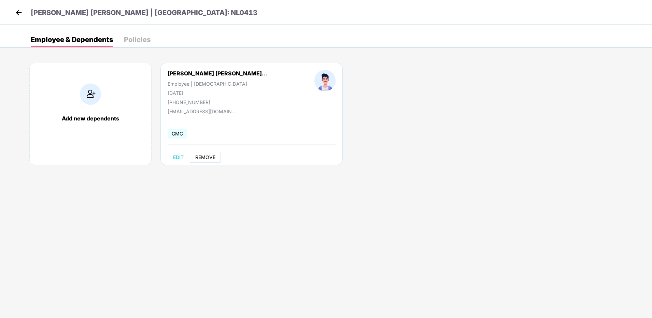
click at [211, 156] on span "REMOVE" at bounding box center [205, 157] width 20 height 5
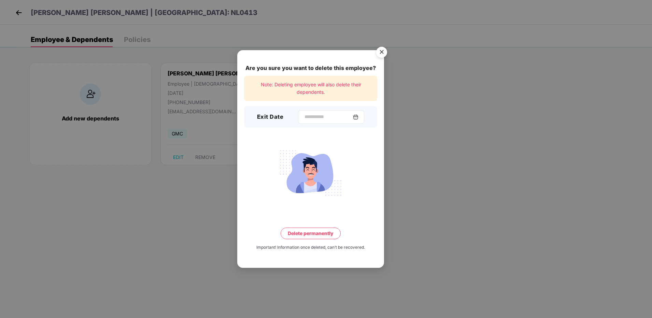
click at [358, 116] on img at bounding box center [355, 116] width 5 height 5
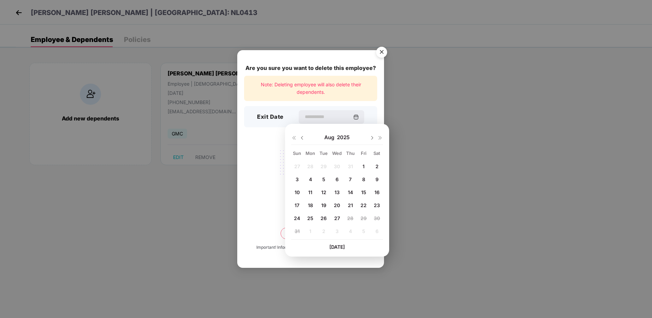
click at [362, 205] on span "22" at bounding box center [363, 205] width 6 height 6
type input "**********"
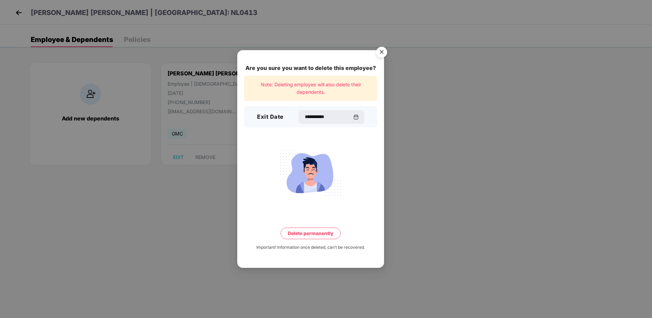
click at [310, 232] on button "Delete permanently" at bounding box center [310, 234] width 60 height 12
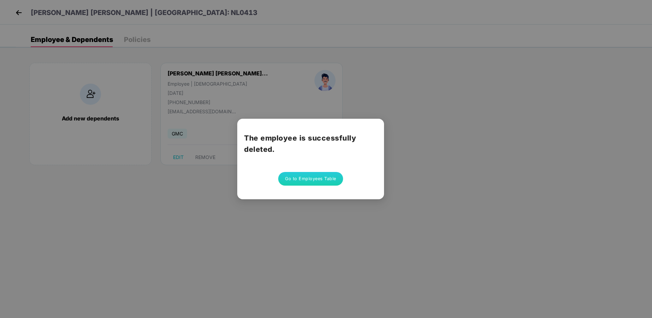
click at [306, 183] on button "Go to Employees Table" at bounding box center [310, 179] width 65 height 14
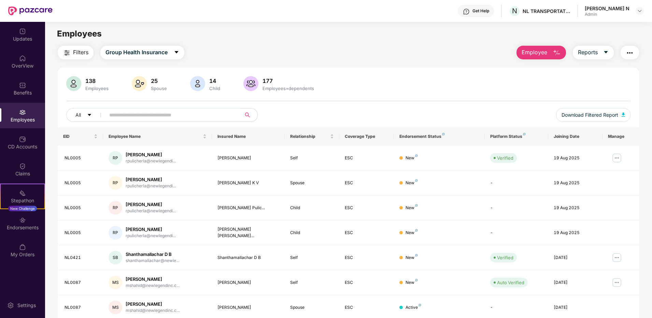
click at [175, 115] on input "text" at bounding box center [170, 115] width 122 height 10
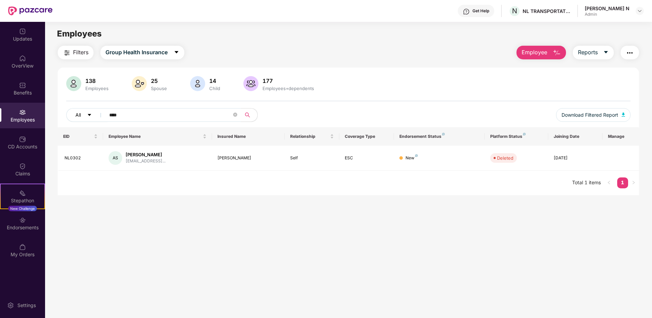
drag, startPoint x: 166, startPoint y: 115, endPoint x: 72, endPoint y: 115, distance: 93.8
click at [68, 114] on div "All ****" at bounding box center [230, 115] width 329 height 14
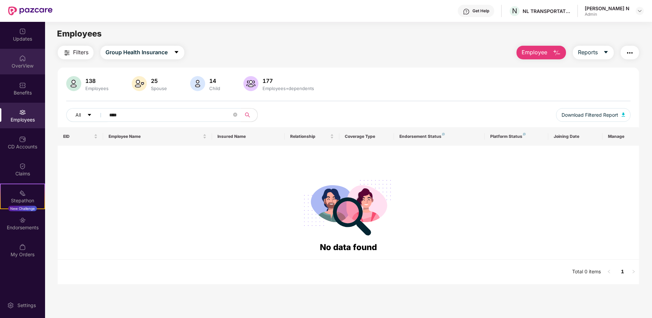
type input "****"
click at [21, 69] on div "OverView" at bounding box center [22, 65] width 45 height 7
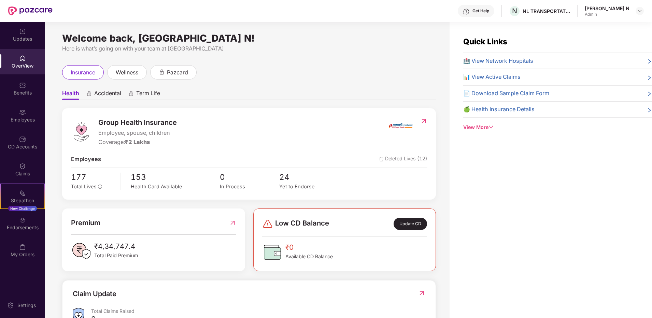
click at [314, 71] on div "insurance wellness pazcard" at bounding box center [249, 72] width 374 height 14
click at [27, 115] on div "Employees" at bounding box center [22, 116] width 45 height 26
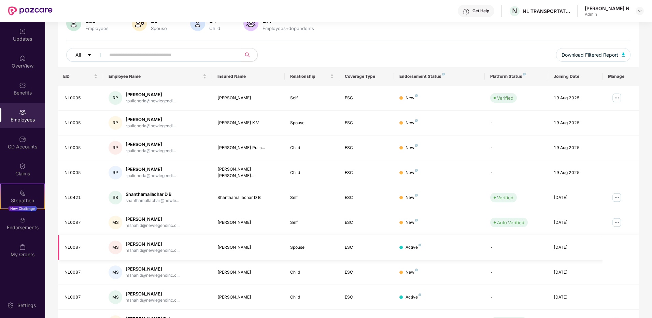
scroll to position [68, 0]
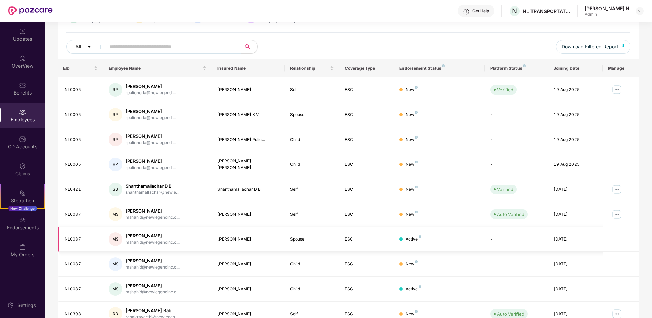
click at [565, 242] on div "[DATE]" at bounding box center [575, 239] width 44 height 6
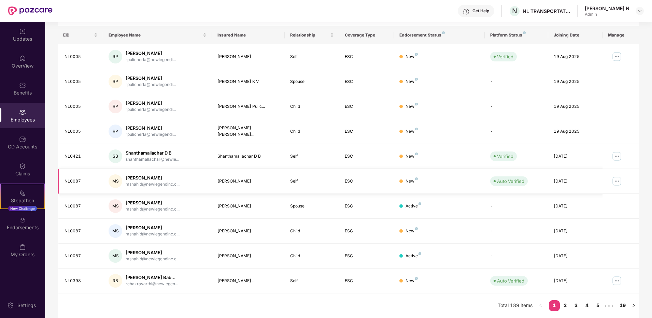
click at [617, 179] on img at bounding box center [616, 181] width 11 height 11
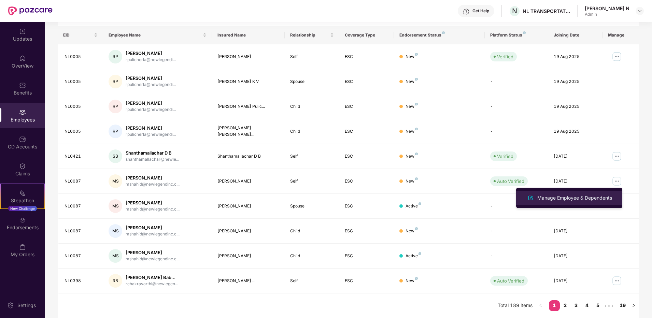
click at [590, 200] on div "Manage Employee & Dependents" at bounding box center [574, 198] width 77 height 8
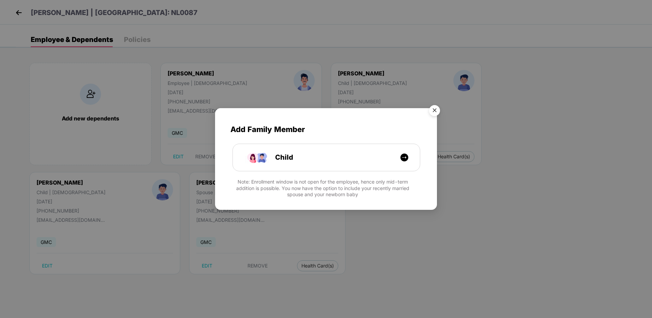
click at [436, 110] on img "Close" at bounding box center [434, 111] width 19 height 19
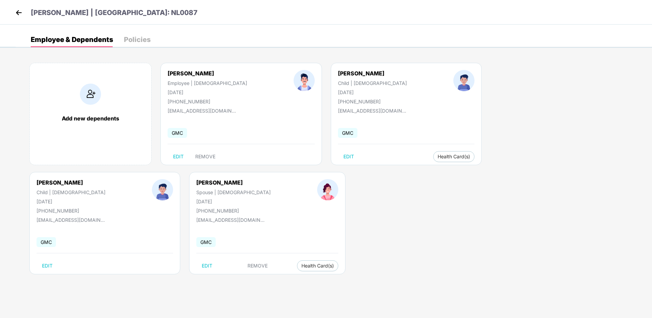
click at [17, 13] on img at bounding box center [19, 13] width 10 height 10
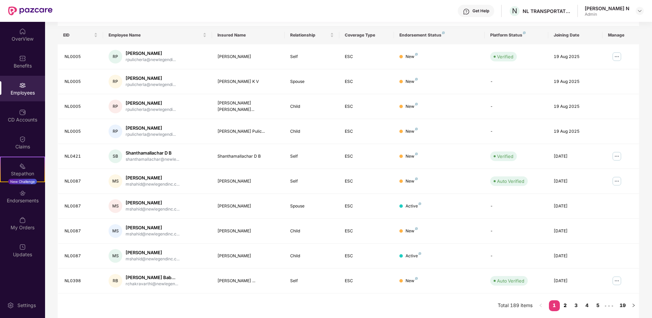
click at [567, 306] on link "2" at bounding box center [565, 305] width 11 height 10
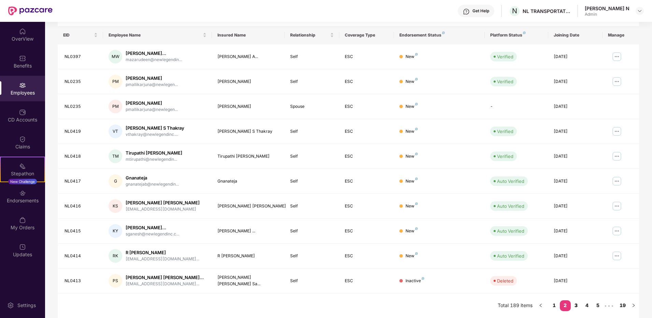
click at [576, 307] on link "3" at bounding box center [575, 305] width 11 height 10
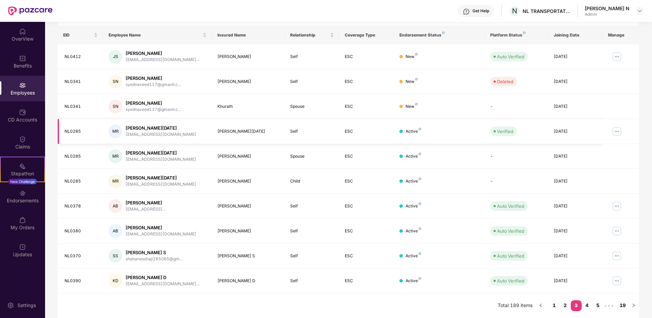
click at [618, 129] on img at bounding box center [616, 131] width 11 height 11
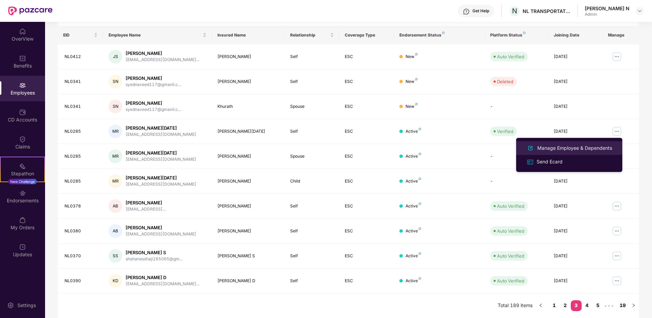
click at [577, 147] on div "Manage Employee & Dependents" at bounding box center [574, 148] width 77 height 8
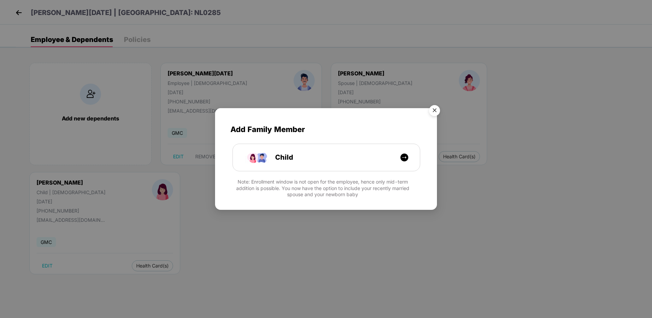
click at [438, 109] on img "Close" at bounding box center [434, 111] width 19 height 19
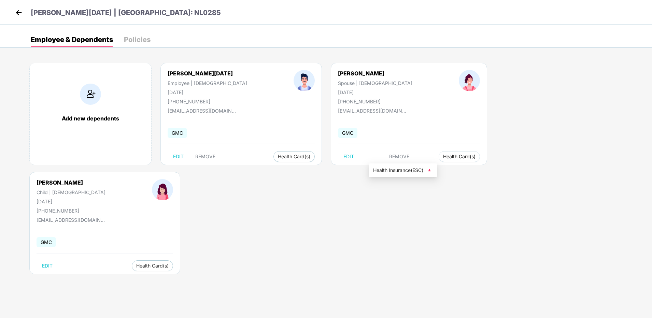
click at [443, 155] on span "Health Card(s)" at bounding box center [459, 156] width 32 height 3
click at [175, 158] on span "EDIT" at bounding box center [178, 156] width 11 height 5
select select "****"
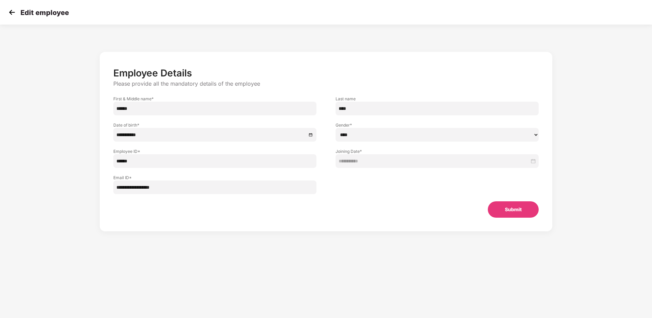
click at [9, 13] on img at bounding box center [12, 12] width 10 height 10
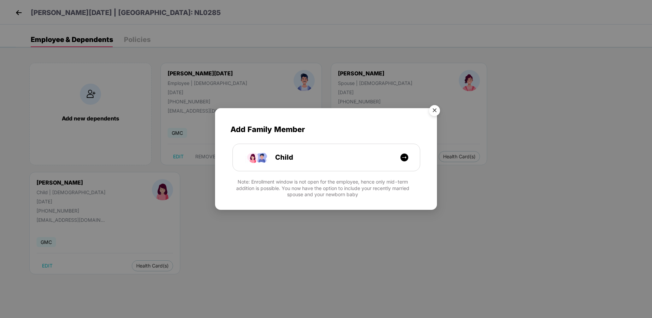
click at [437, 111] on img "Close" at bounding box center [434, 111] width 19 height 19
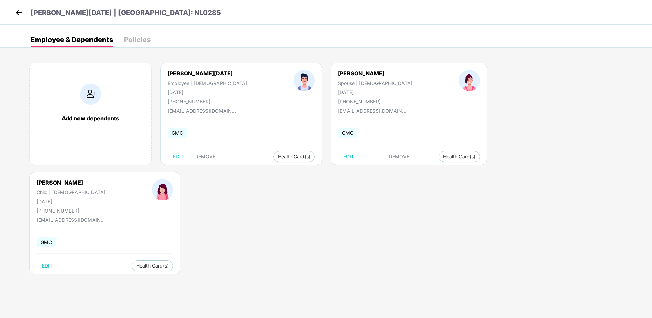
click at [17, 14] on img at bounding box center [19, 13] width 10 height 10
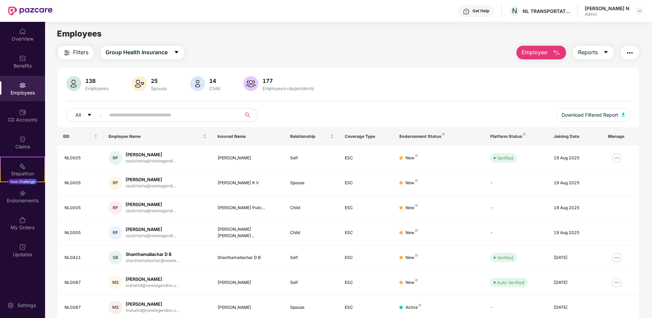
click at [378, 39] on div "Employees" at bounding box center [348, 33] width 606 height 13
click at [379, 52] on div "Filters Group Health Insurance Employee Reports" at bounding box center [348, 53] width 581 height 14
click at [416, 73] on div "138 Employees 25 Spouse 14 Child 177 Employees+dependents All Download Filtered…" at bounding box center [348, 244] width 581 height 352
click at [24, 86] on img at bounding box center [22, 85] width 7 height 7
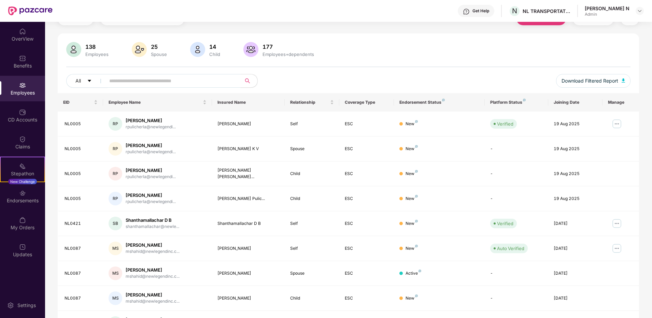
scroll to position [101, 0]
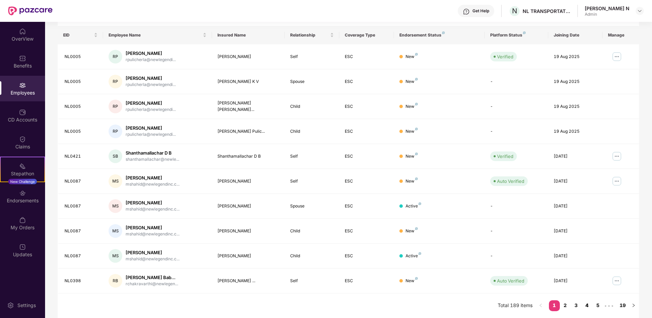
click at [587, 305] on link "4" at bounding box center [586, 305] width 11 height 10
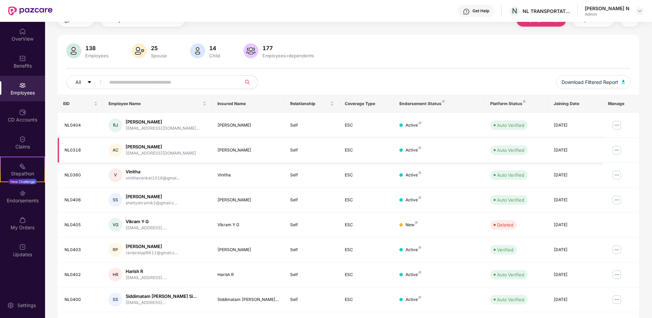
scroll to position [0, 0]
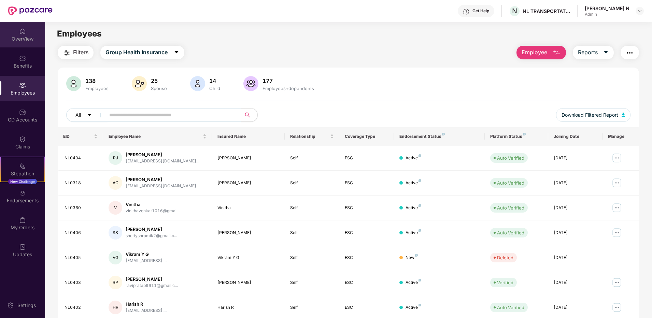
click at [22, 35] on div "OverView" at bounding box center [22, 38] width 45 height 7
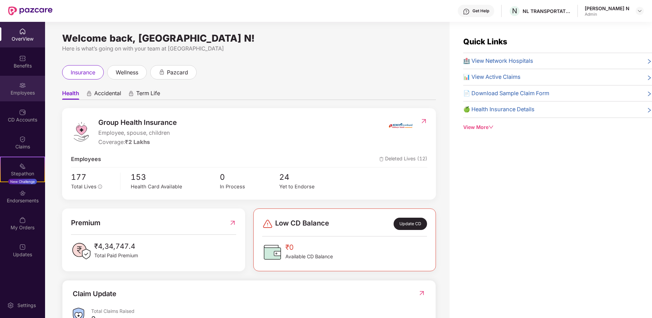
click at [33, 91] on div "Employees" at bounding box center [22, 92] width 45 height 7
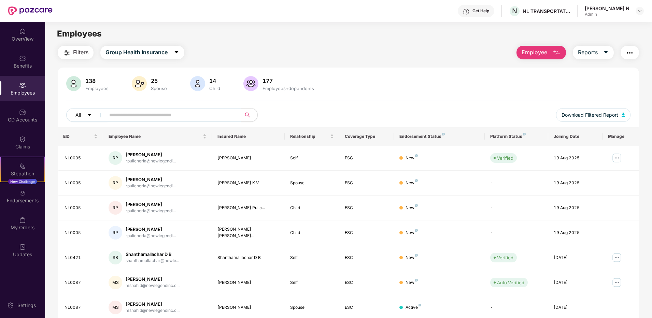
click at [324, 36] on div "Employees" at bounding box center [348, 33] width 606 height 13
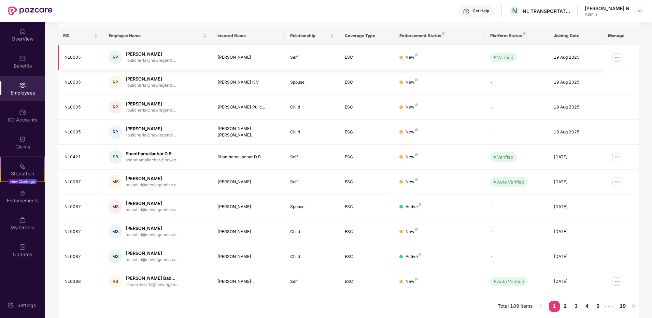
scroll to position [101, 0]
click at [623, 303] on link "19" at bounding box center [622, 305] width 11 height 10
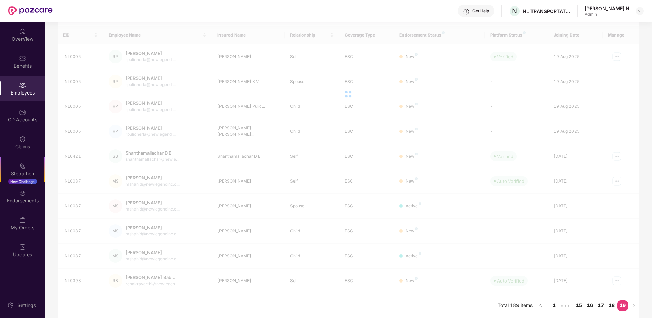
scroll to position [76, 0]
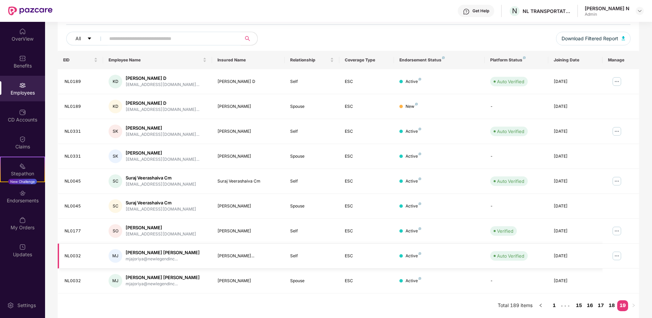
click at [614, 255] on img at bounding box center [616, 255] width 11 height 11
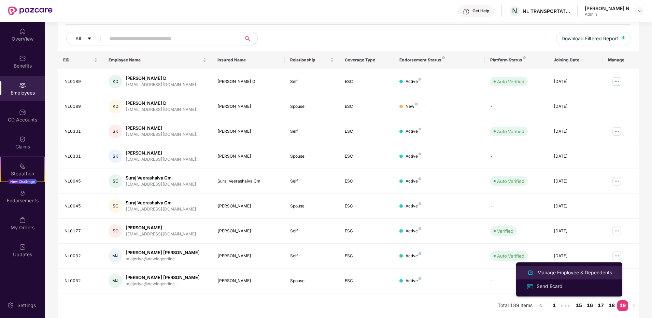
click at [577, 272] on div "Manage Employee & Dependents" at bounding box center [574, 273] width 77 height 8
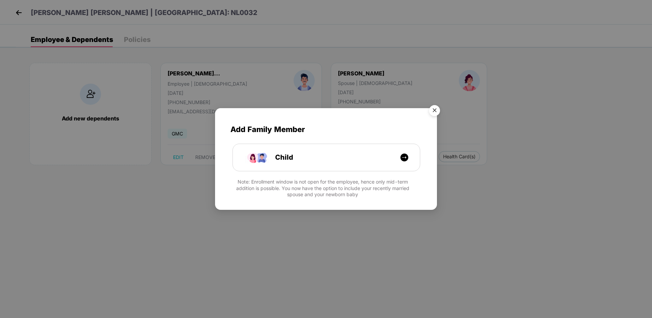
click at [436, 110] on img "Close" at bounding box center [434, 111] width 19 height 19
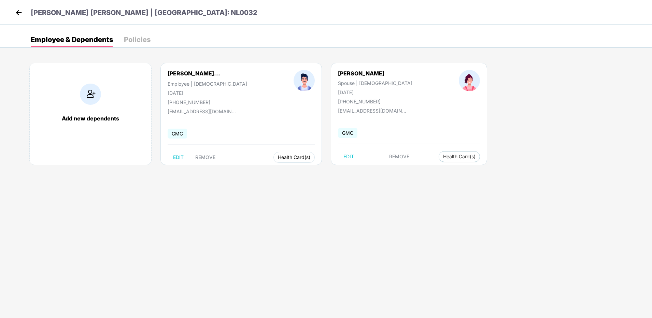
click at [284, 156] on span "Health Card(s)" at bounding box center [294, 157] width 32 height 3
click at [285, 158] on span "Health Card(s)" at bounding box center [294, 157] width 32 height 3
click at [287, 172] on span "Health Insurance(ESC)" at bounding box center [292, 171] width 60 height 8
